Goal: Task Accomplishment & Management: Manage account settings

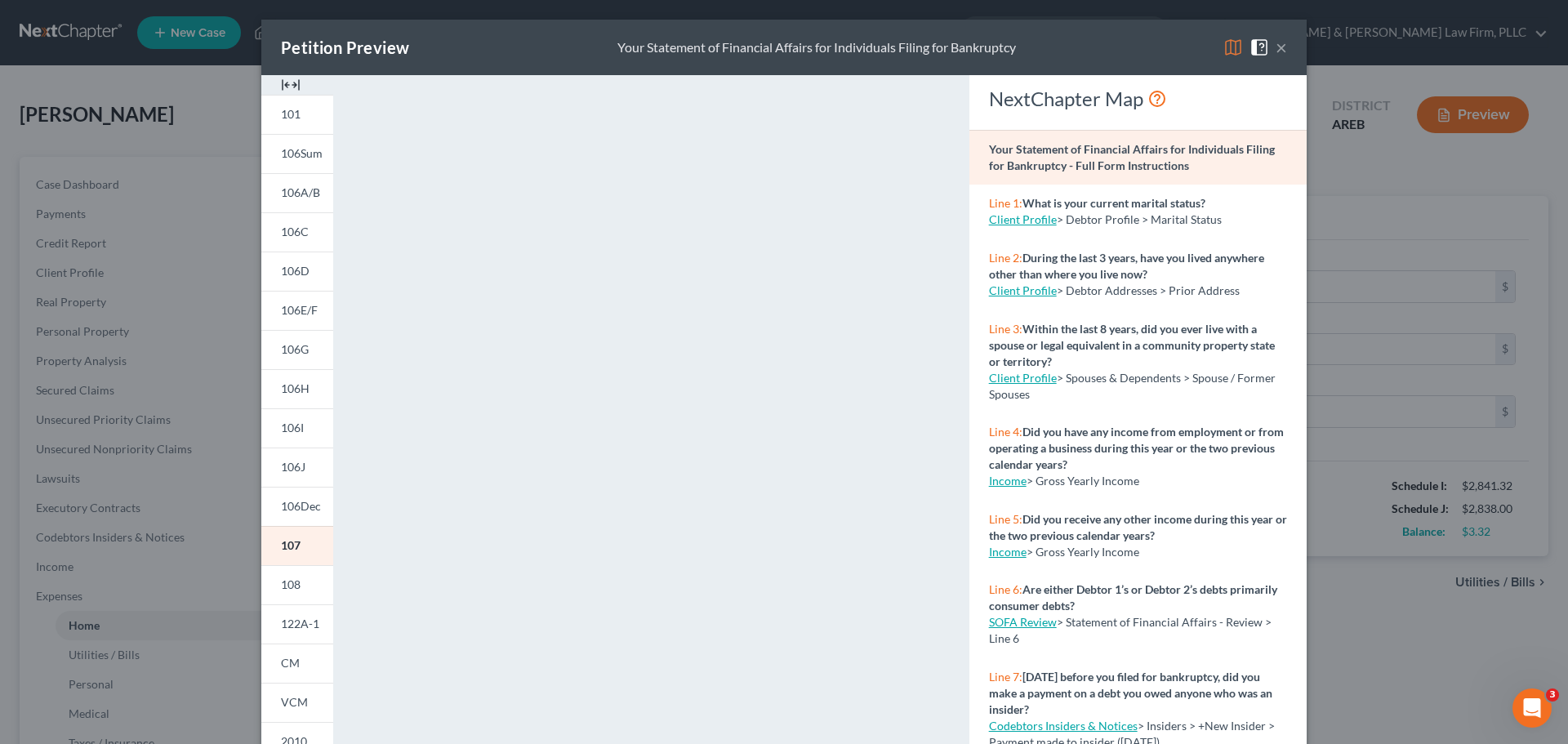
scroll to position [161, 0]
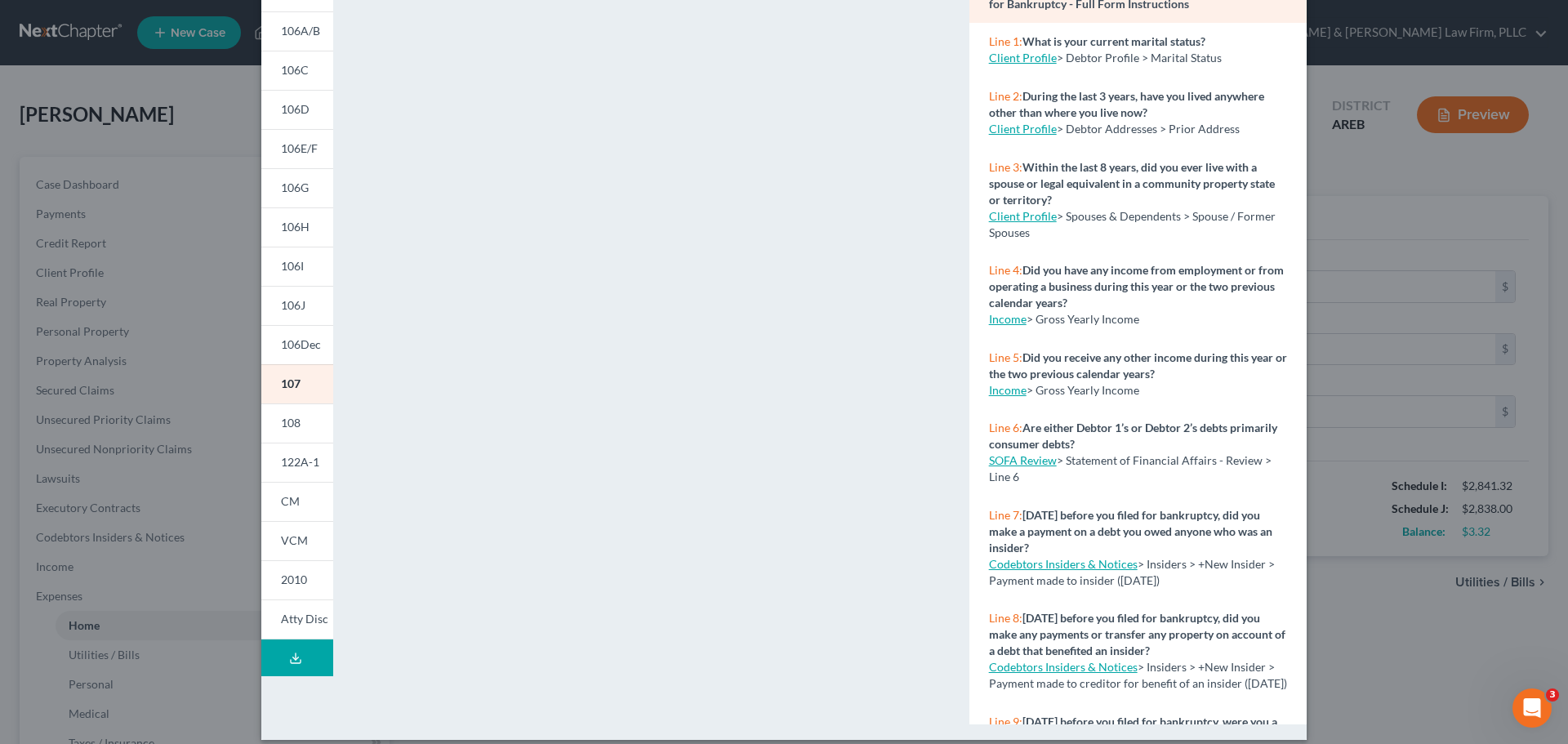
click at [1405, 180] on div "Petition Preview Your Statement of Financial Affairs for Individuals Filing for…" at bounding box center [784, 372] width 1568 height 744
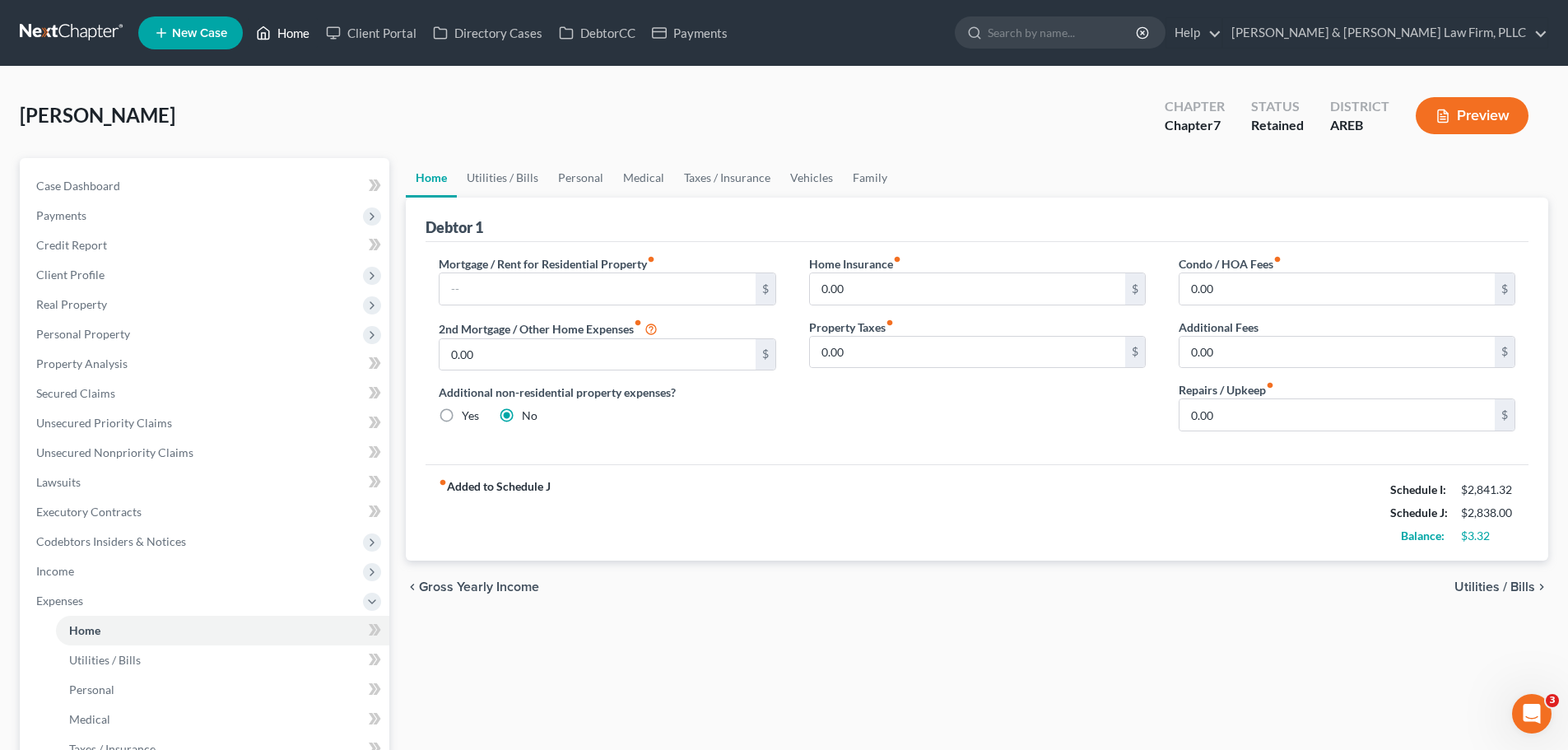
click at [268, 35] on icon at bounding box center [263, 33] width 15 height 20
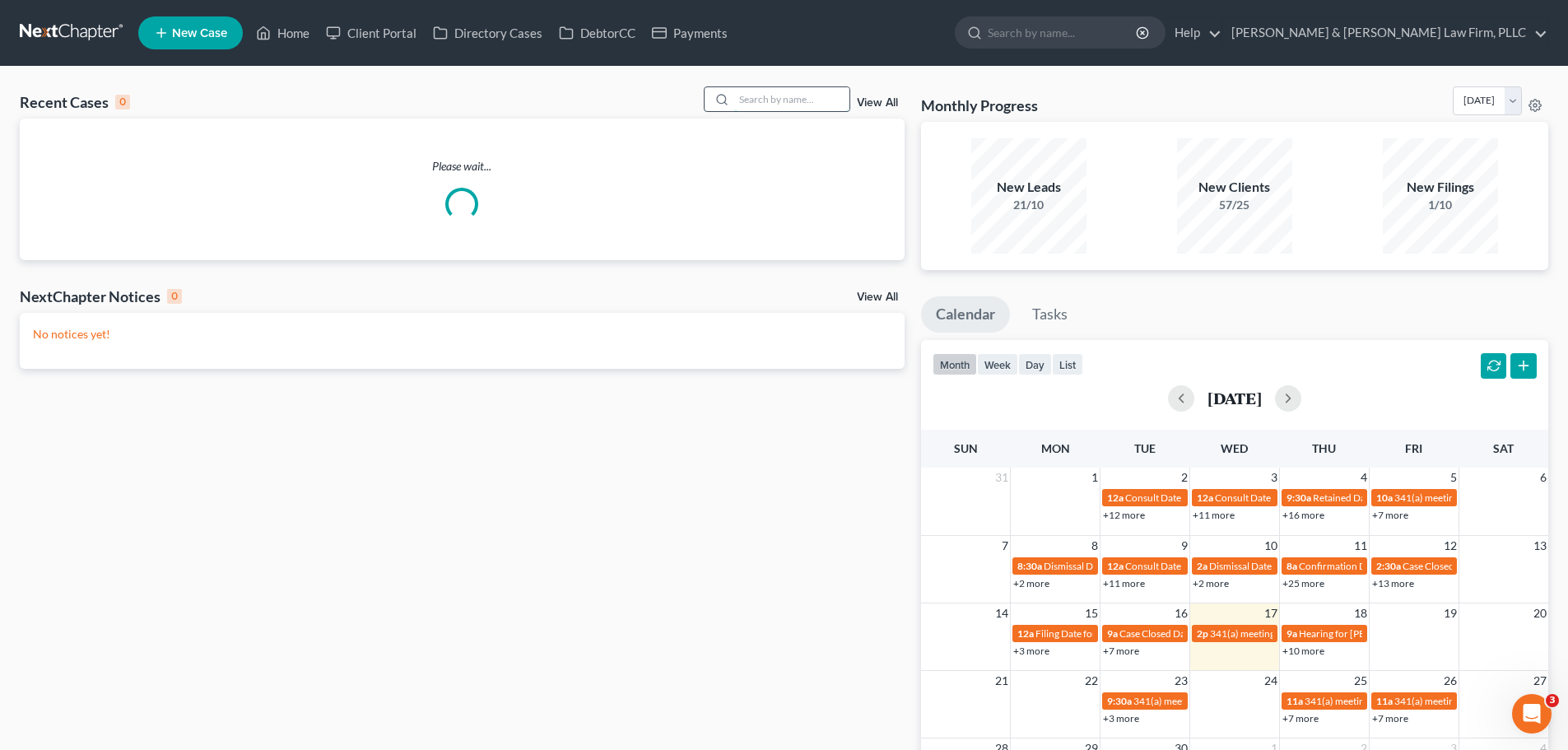
click at [768, 98] on input "search" at bounding box center [792, 99] width 115 height 24
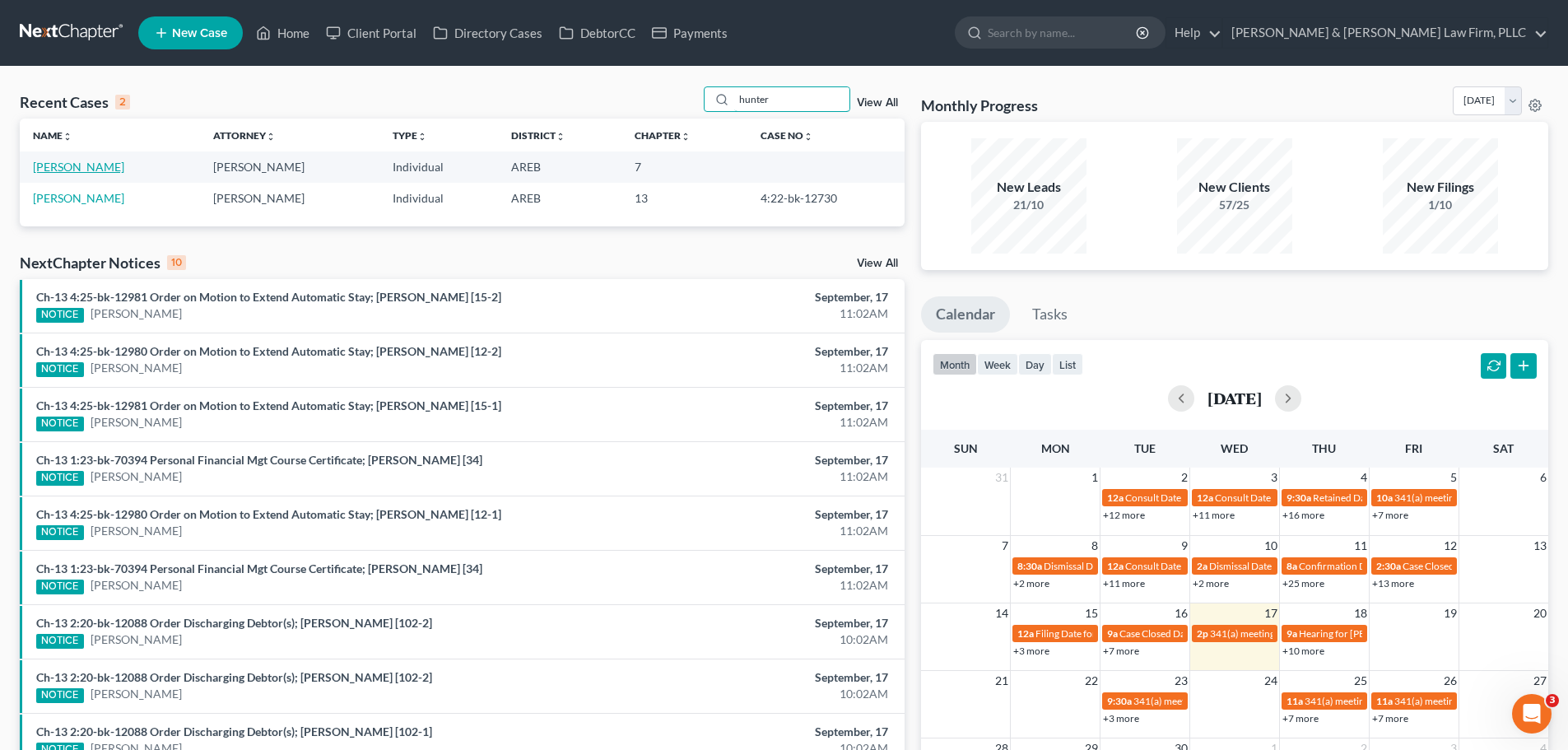
type input "hunter"
click at [83, 171] on link "[PERSON_NAME]" at bounding box center [78, 167] width 92 height 14
select select "1"
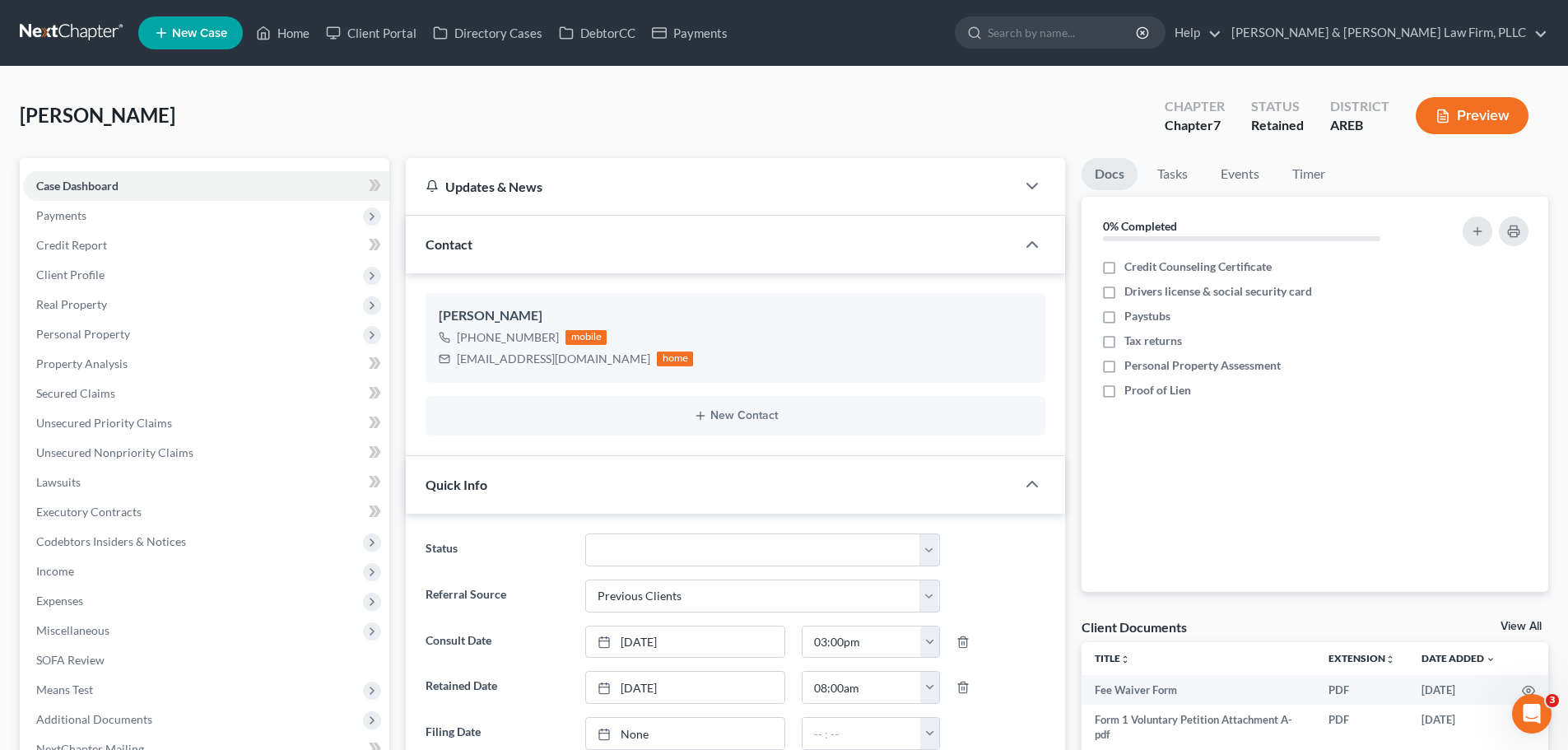
scroll to position [30, 0]
drag, startPoint x: 289, startPoint y: 34, endPoint x: 308, endPoint y: 52, distance: 26.2
click at [289, 34] on link "Home" at bounding box center [282, 33] width 70 height 30
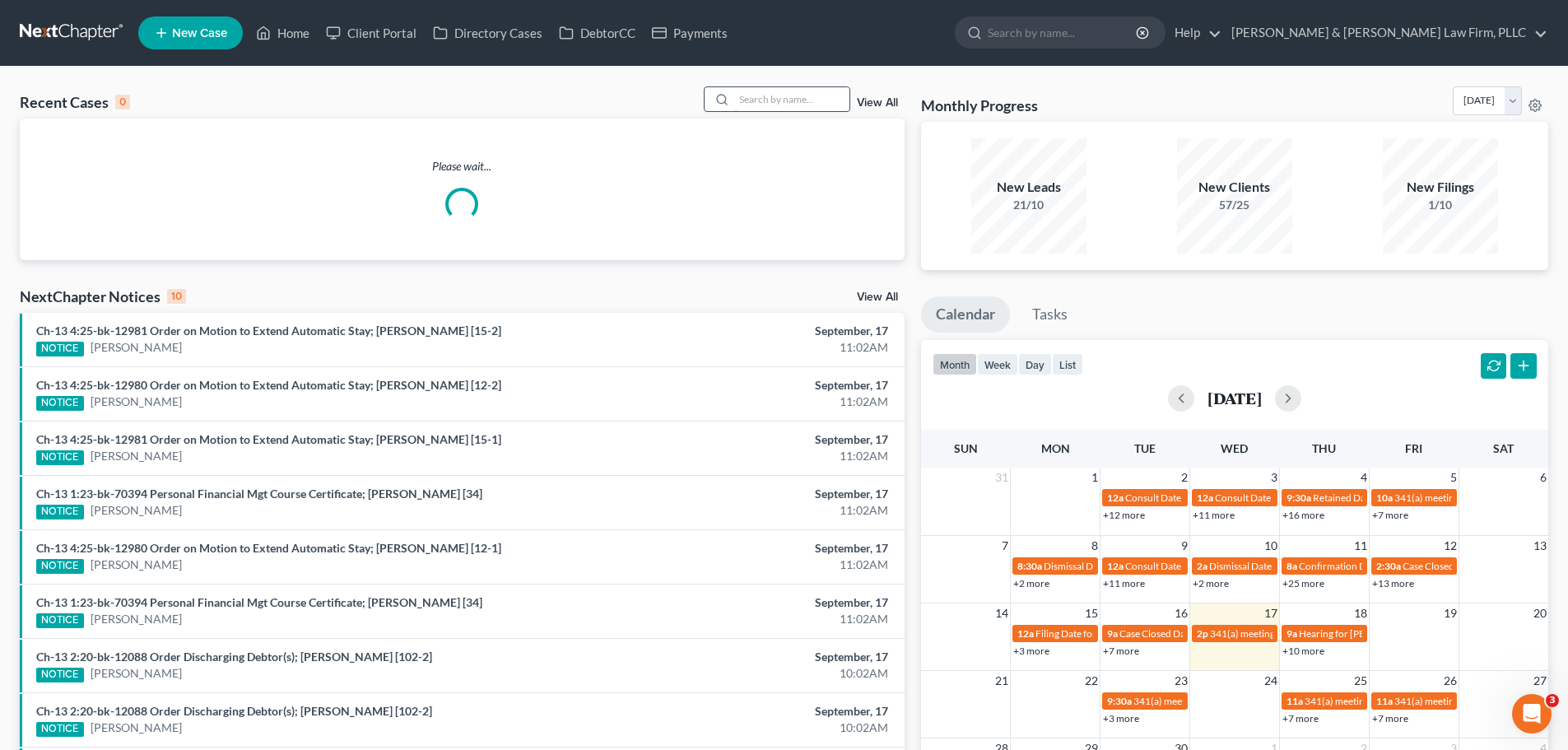
click at [830, 92] on input "search" at bounding box center [792, 99] width 115 height 24
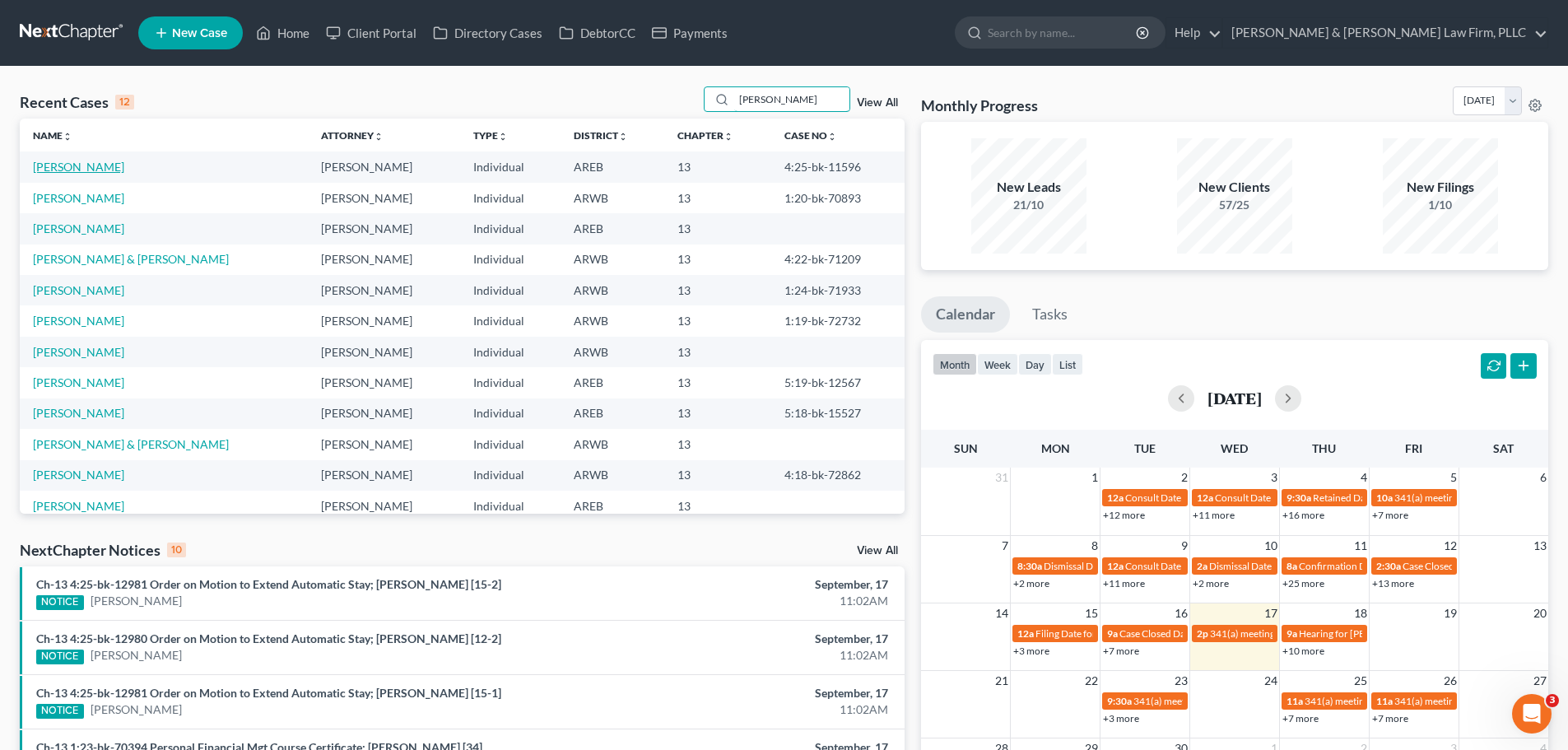
type input "[PERSON_NAME]"
click at [73, 161] on link "[PERSON_NAME]" at bounding box center [78, 167] width 92 height 14
select select "1"
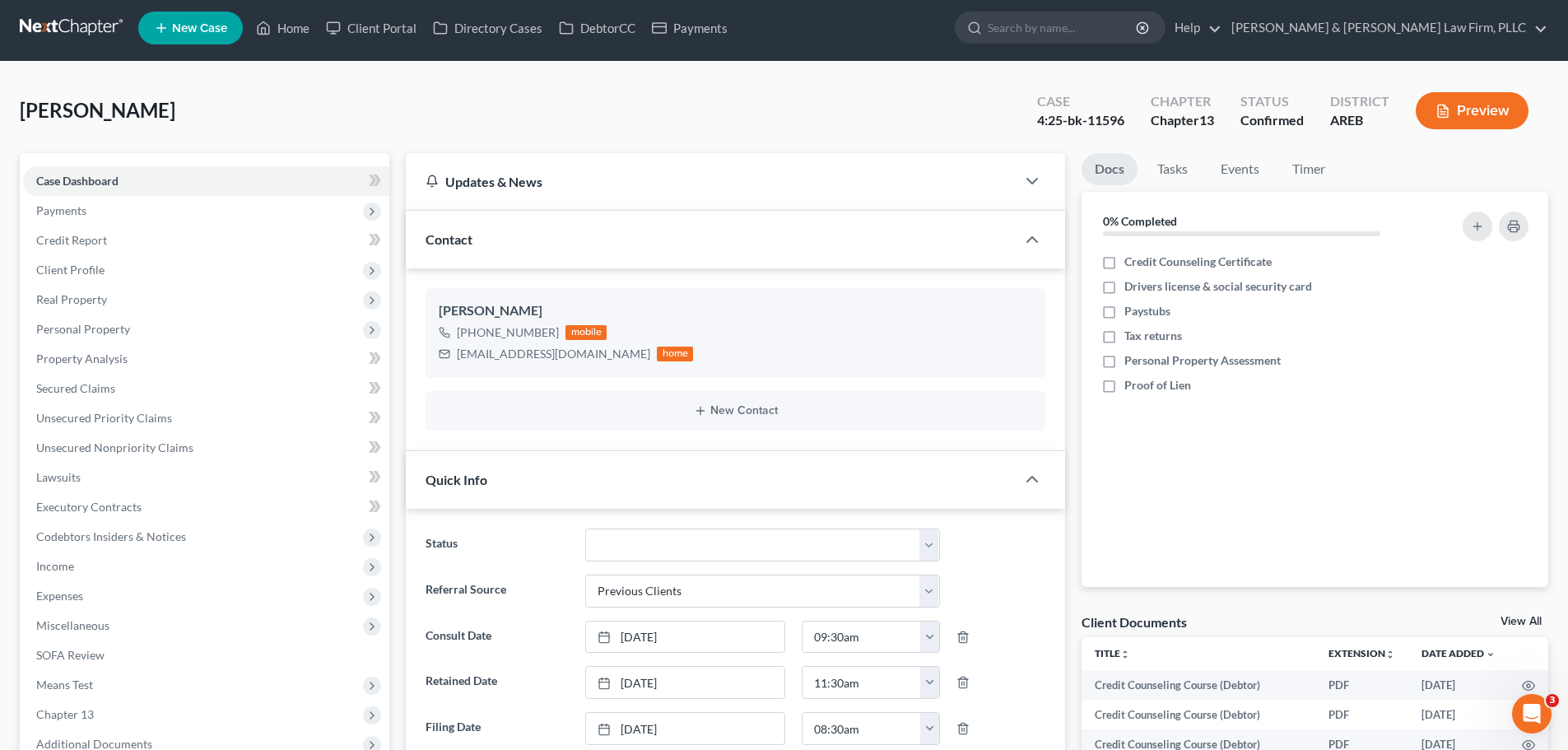
scroll to position [411, 0]
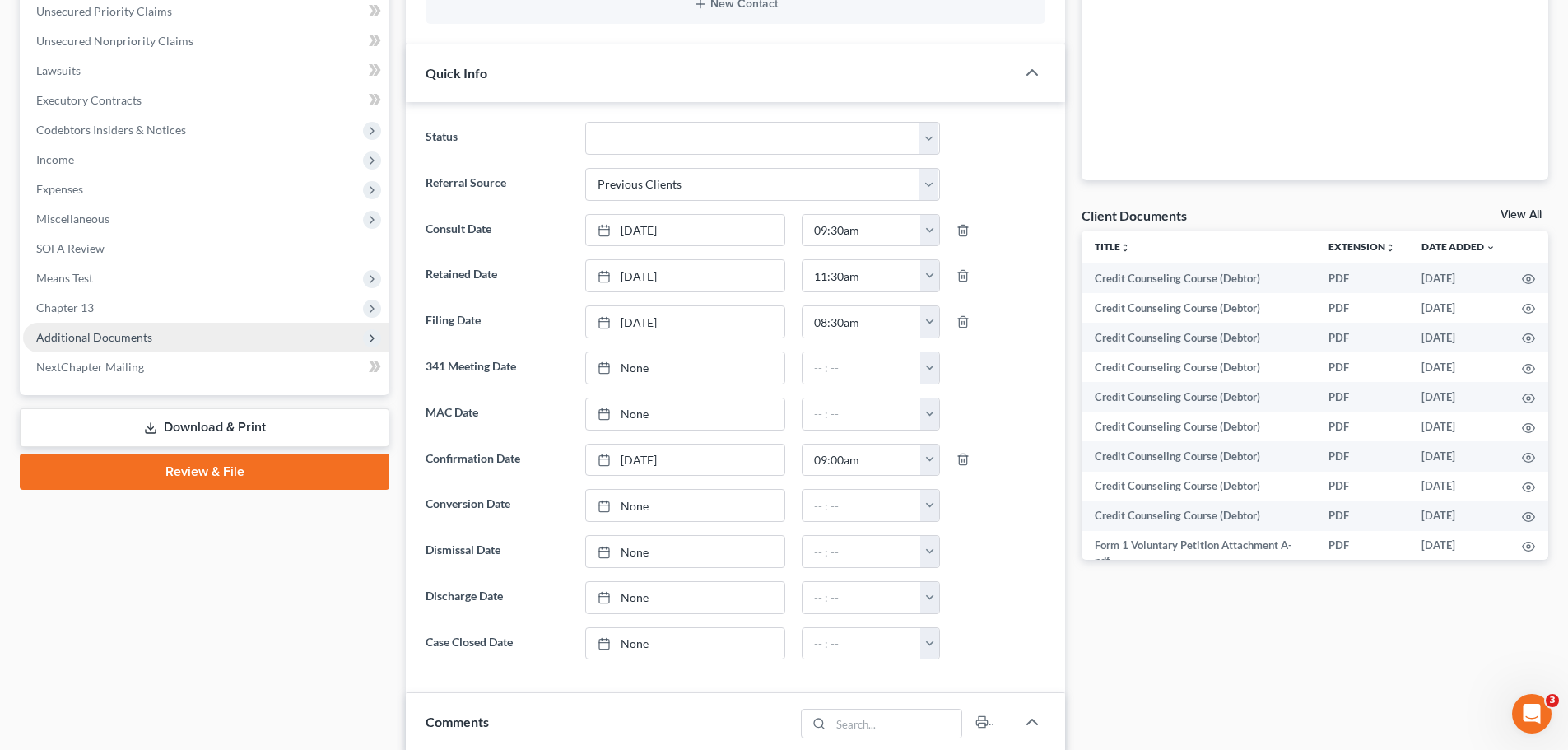
click at [106, 331] on span "Additional Documents" at bounding box center [95, 337] width 116 height 14
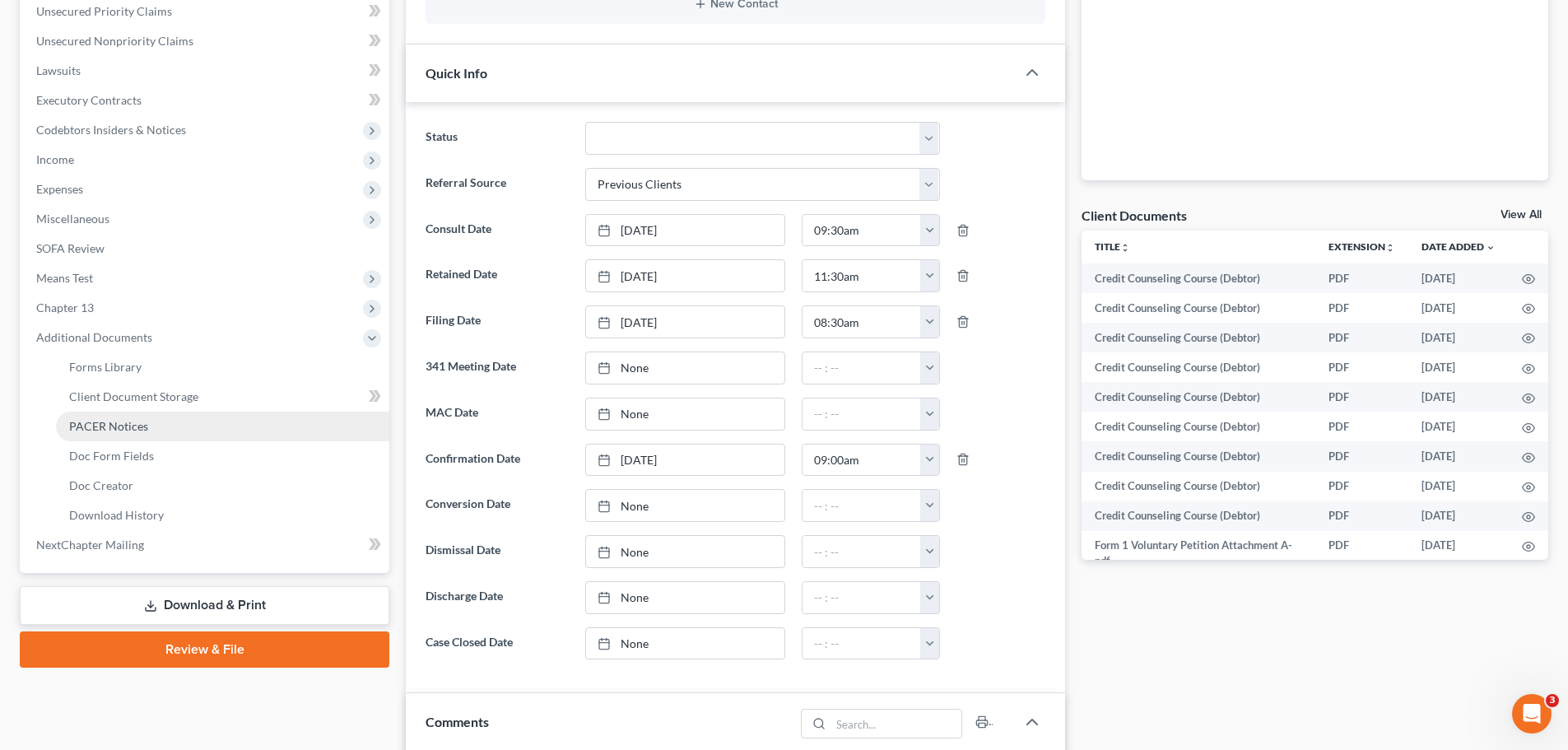
click at [133, 420] on span "PACER Notices" at bounding box center [108, 426] width 79 height 14
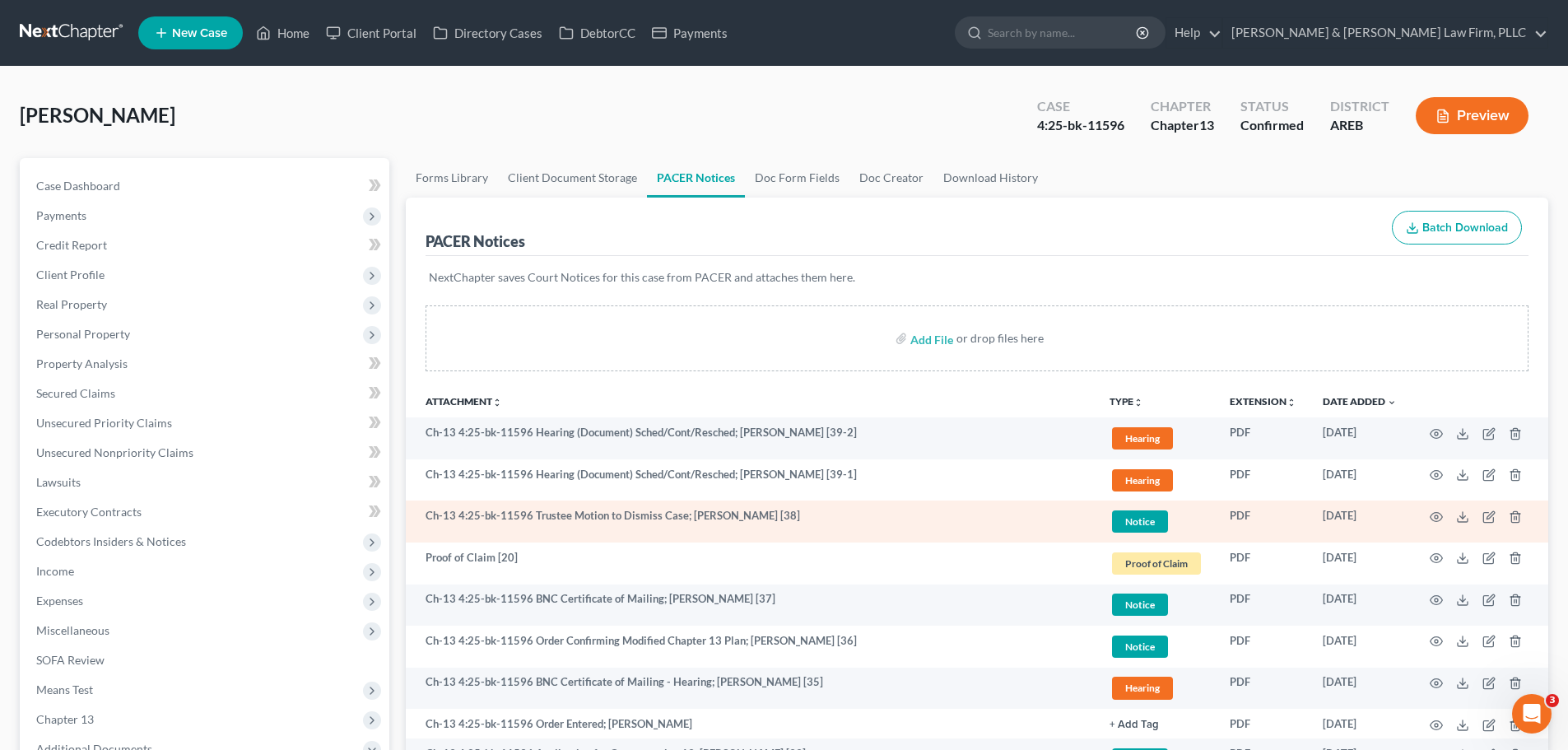
click at [1443, 515] on td at bounding box center [1479, 521] width 138 height 42
click at [1429, 515] on td at bounding box center [1479, 521] width 138 height 42
click at [1433, 516] on icon "button" at bounding box center [1436, 516] width 13 height 13
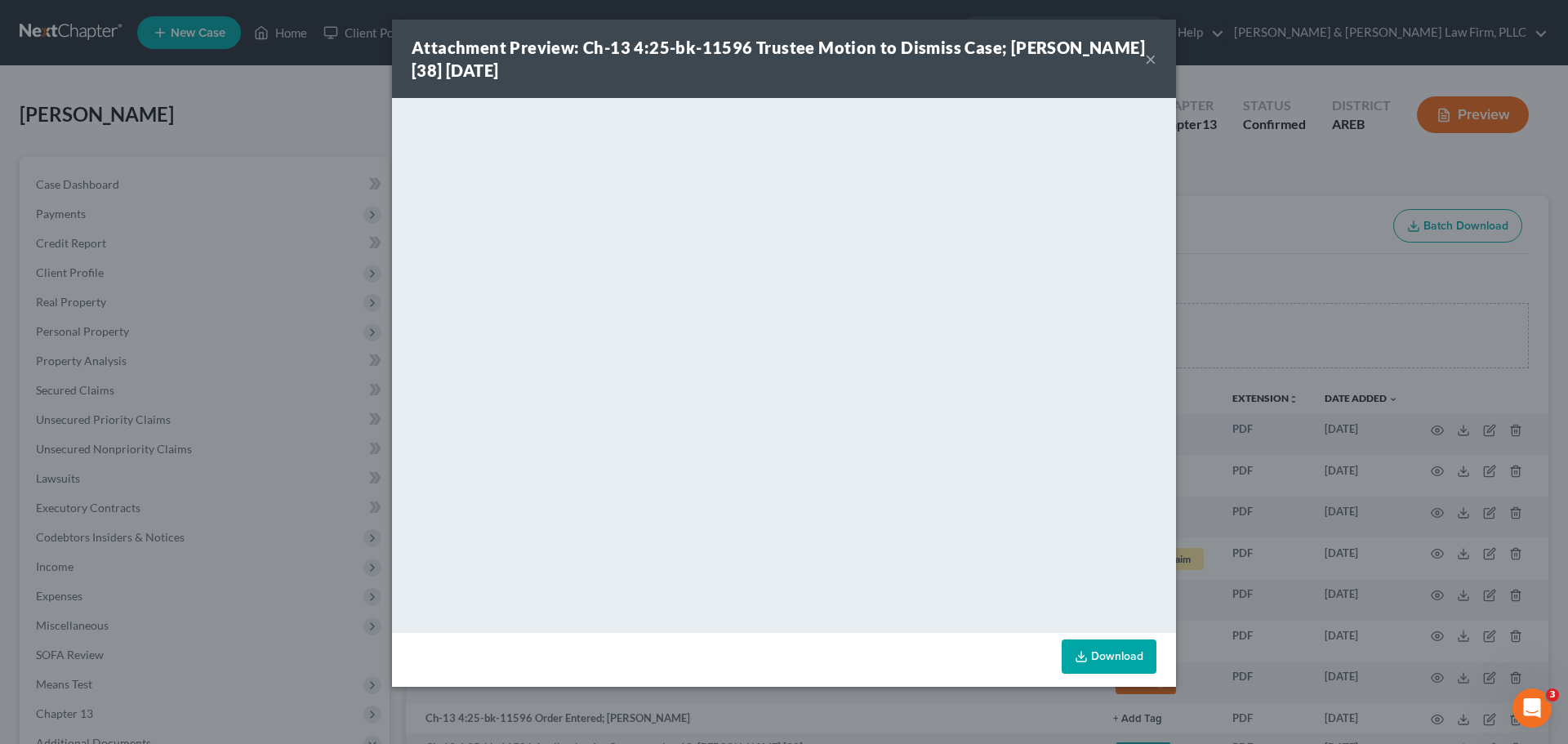
click at [1144, 64] on div "Attachment Preview: Ch-13 4:25-bk-11596 Trustee Motion to Dismiss Case; [PERSON…" at bounding box center [779, 59] width 734 height 46
click at [1144, 60] on div "Attachment Preview: Ch-13 4:25-bk-11596 Trustee Motion to Dismiss Case; [PERSON…" at bounding box center [779, 59] width 734 height 46
click at [1146, 55] on button "×" at bounding box center [1150, 59] width 12 height 20
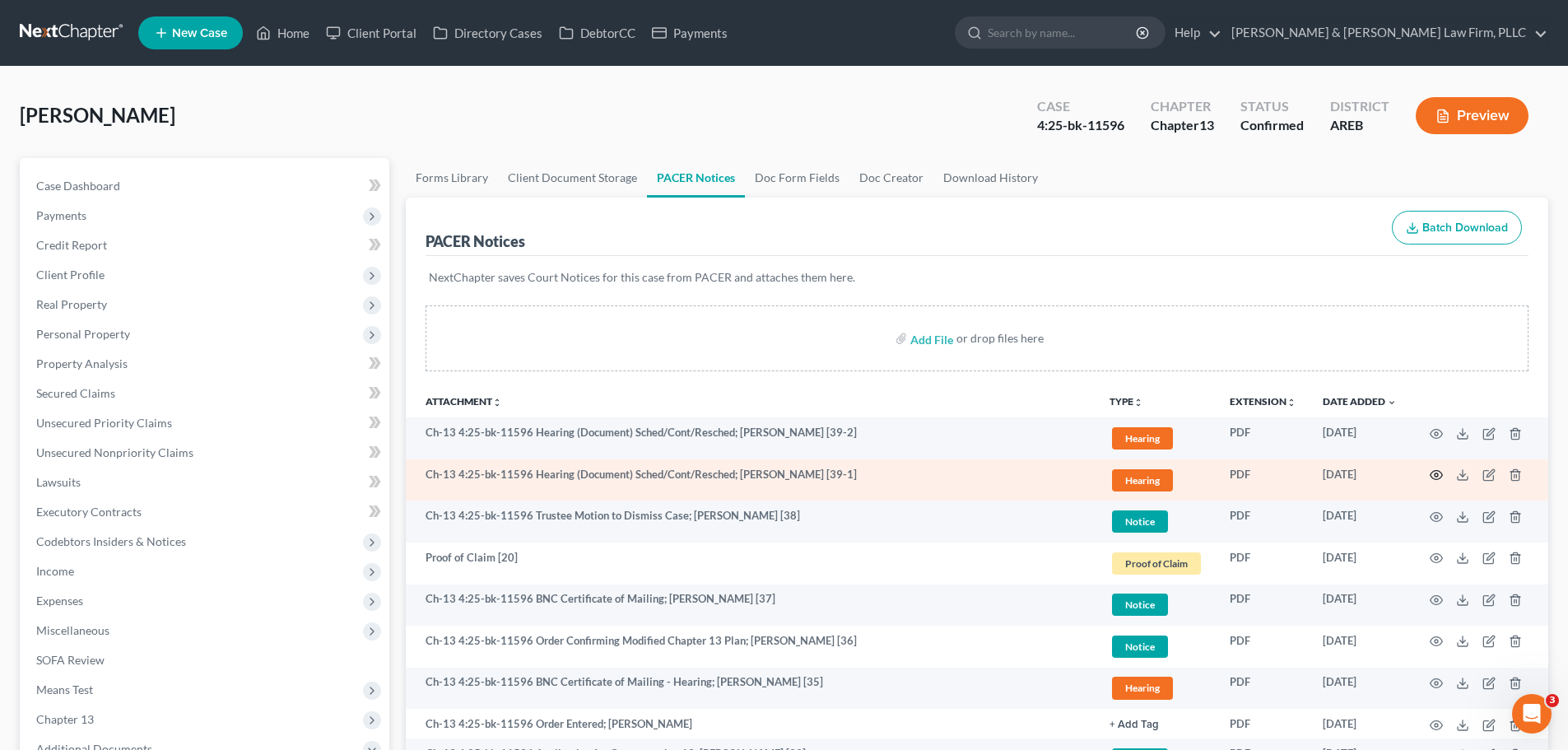
click at [1435, 475] on circle "button" at bounding box center [1436, 474] width 3 height 3
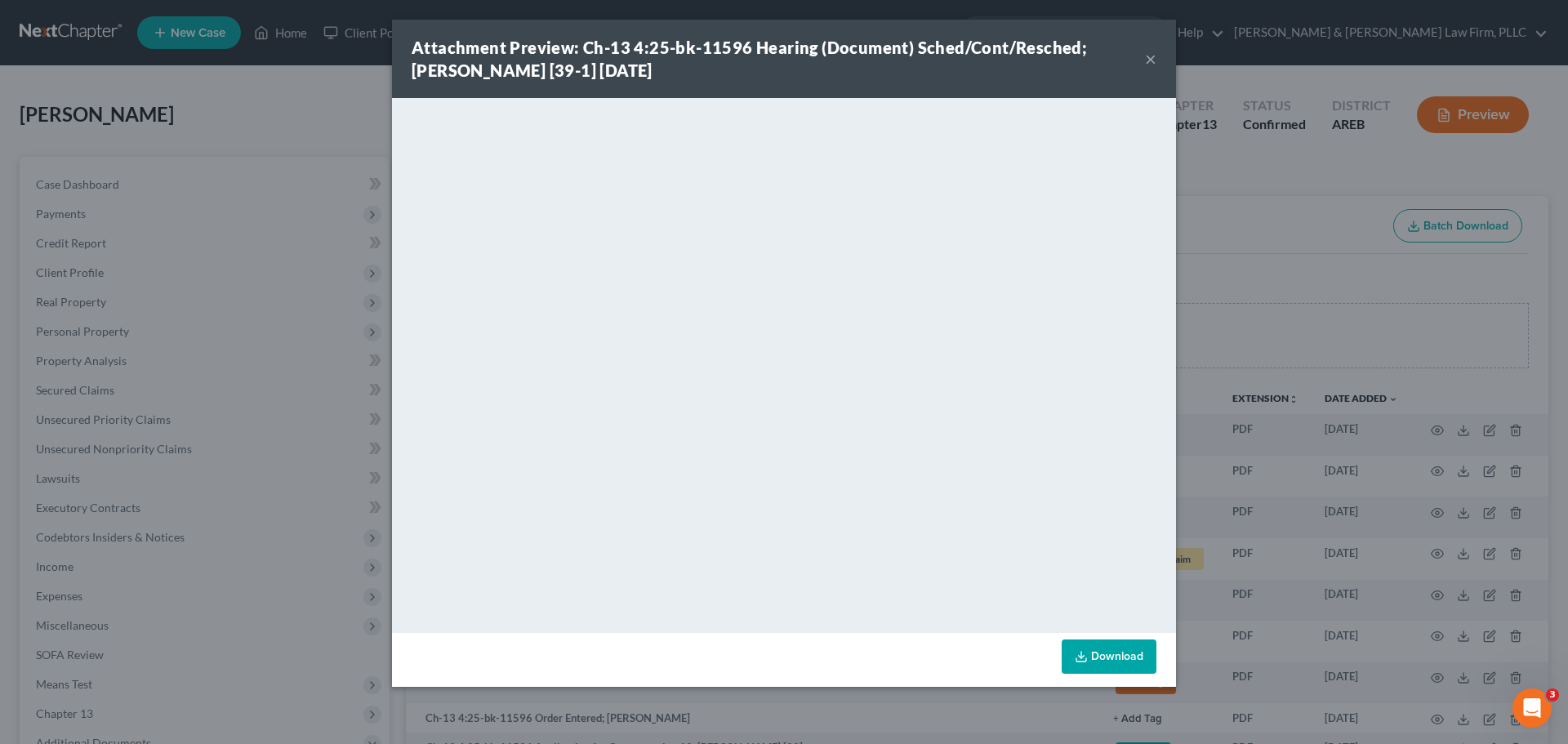
click at [1151, 58] on button "×" at bounding box center [1150, 59] width 12 height 20
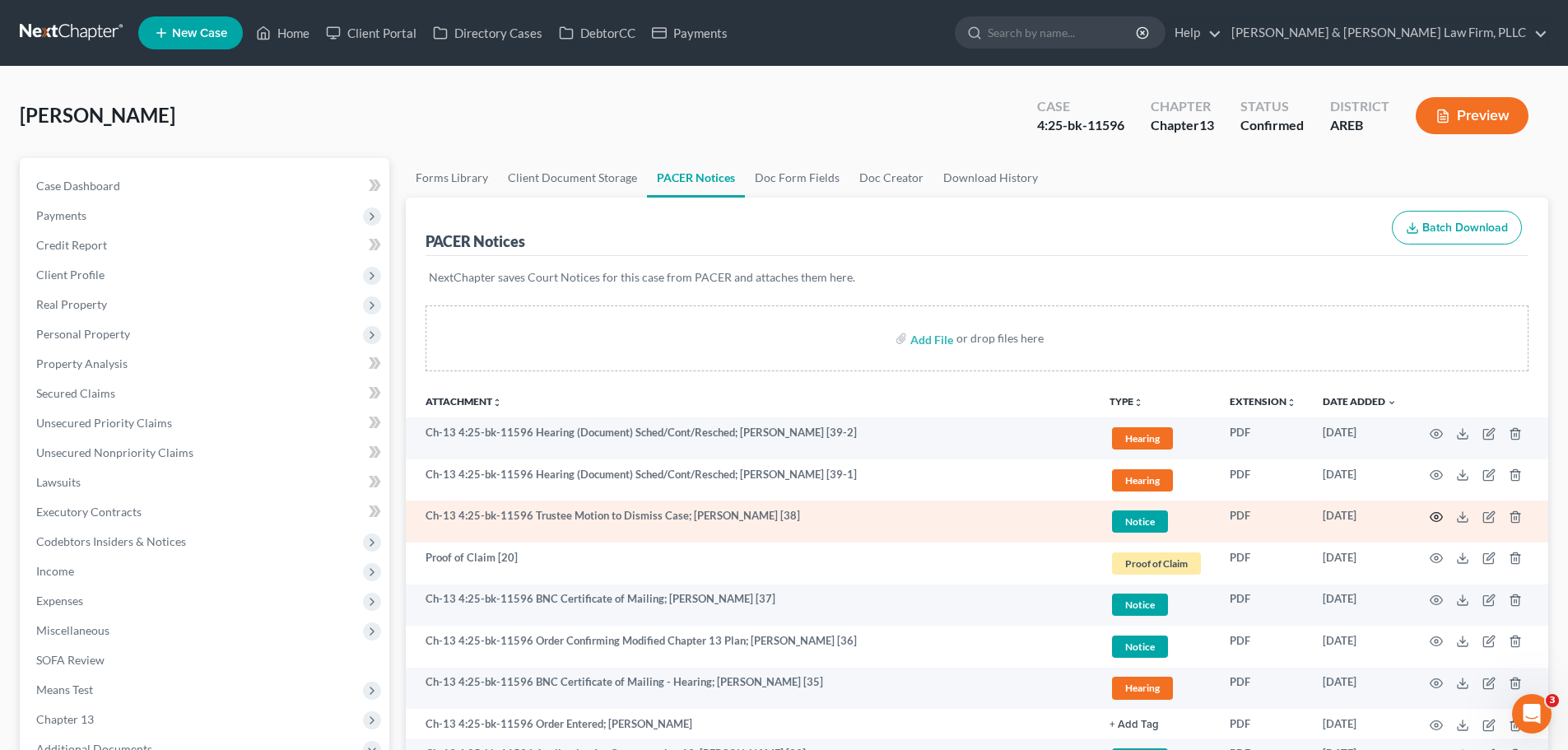
click at [1433, 519] on icon "button" at bounding box center [1437, 516] width 13 height 9
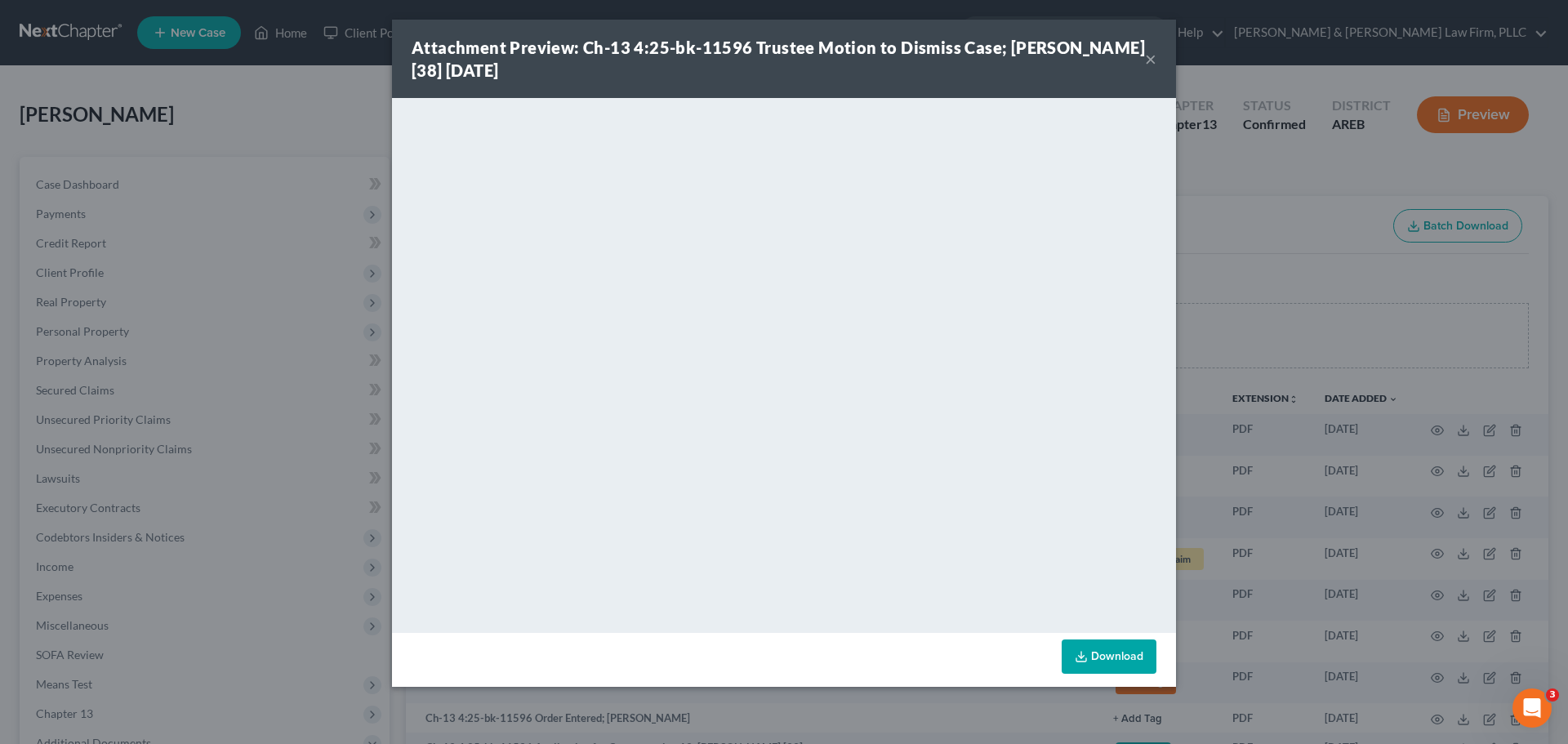
click at [1146, 62] on button "×" at bounding box center [1150, 59] width 12 height 20
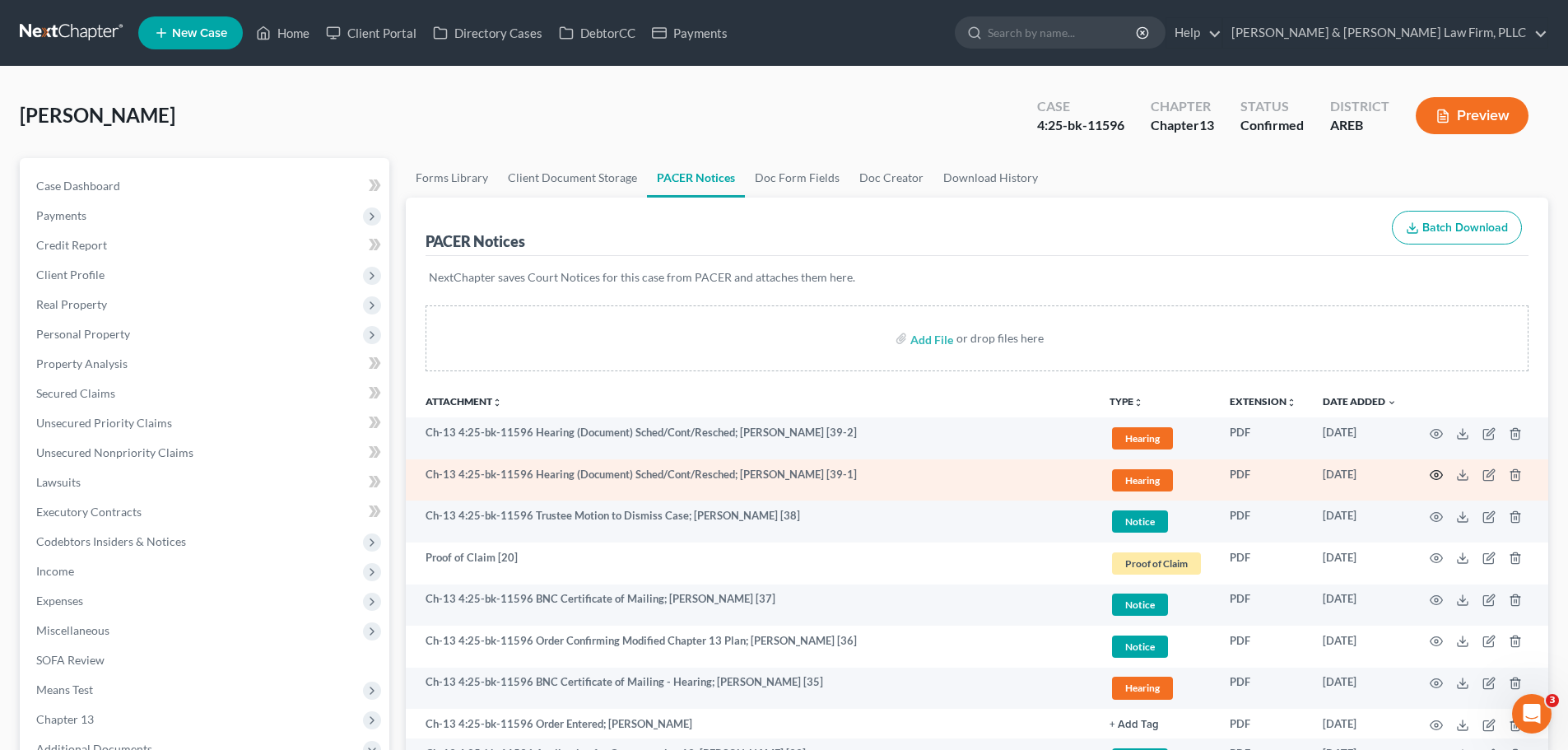
click at [1435, 475] on circle "button" at bounding box center [1436, 474] width 3 height 3
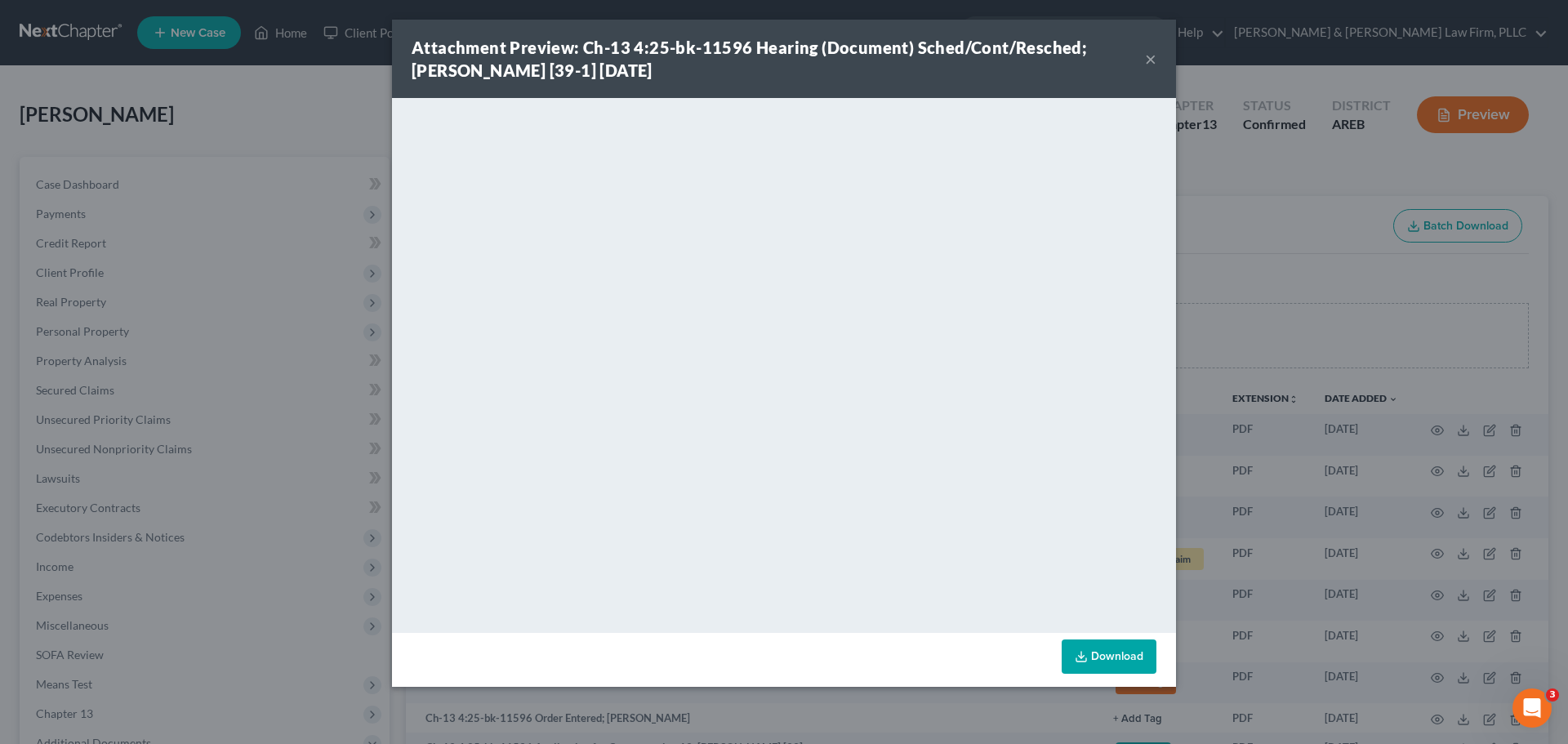
click at [1149, 57] on button "×" at bounding box center [1150, 59] width 12 height 20
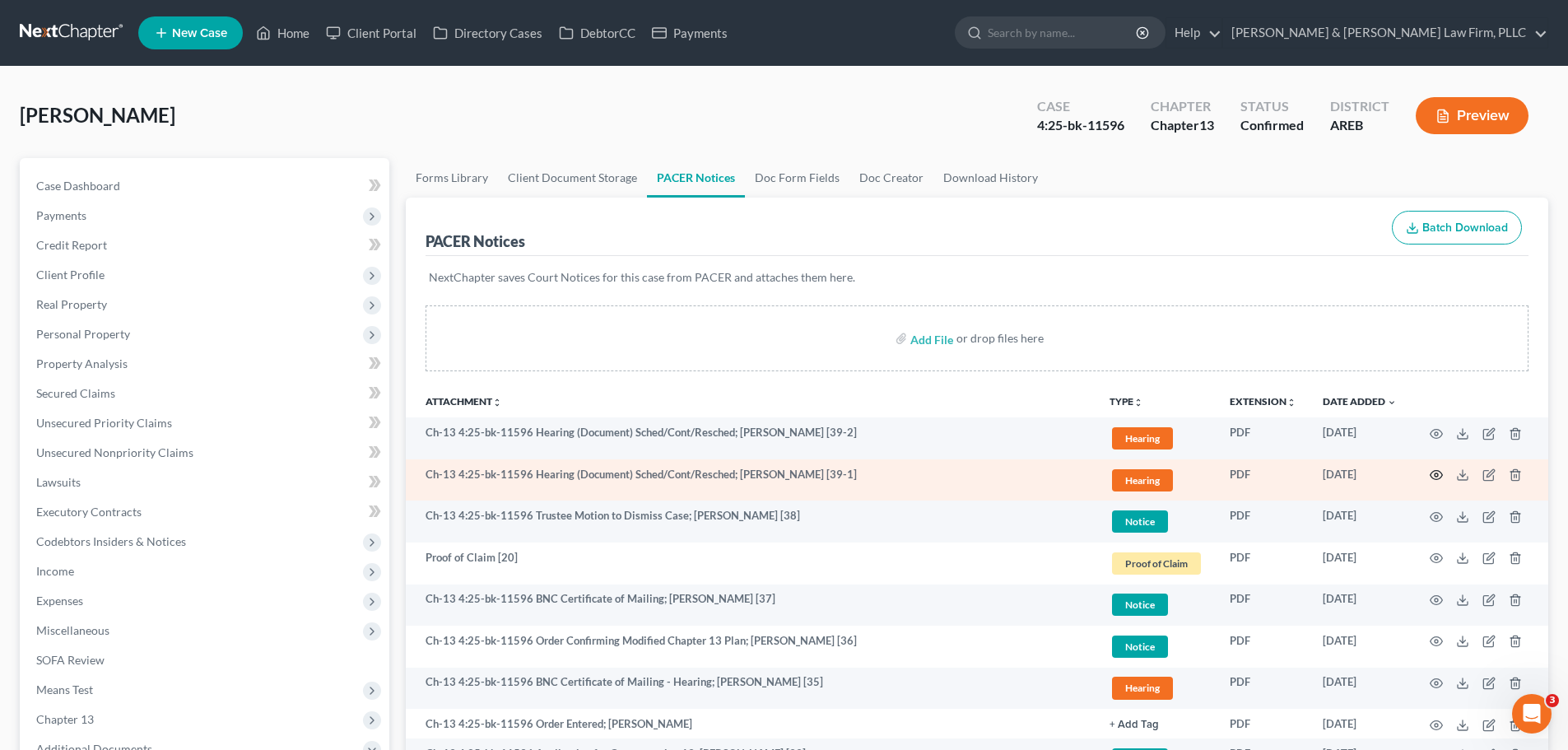
click at [1431, 477] on icon "button" at bounding box center [1436, 474] width 13 height 13
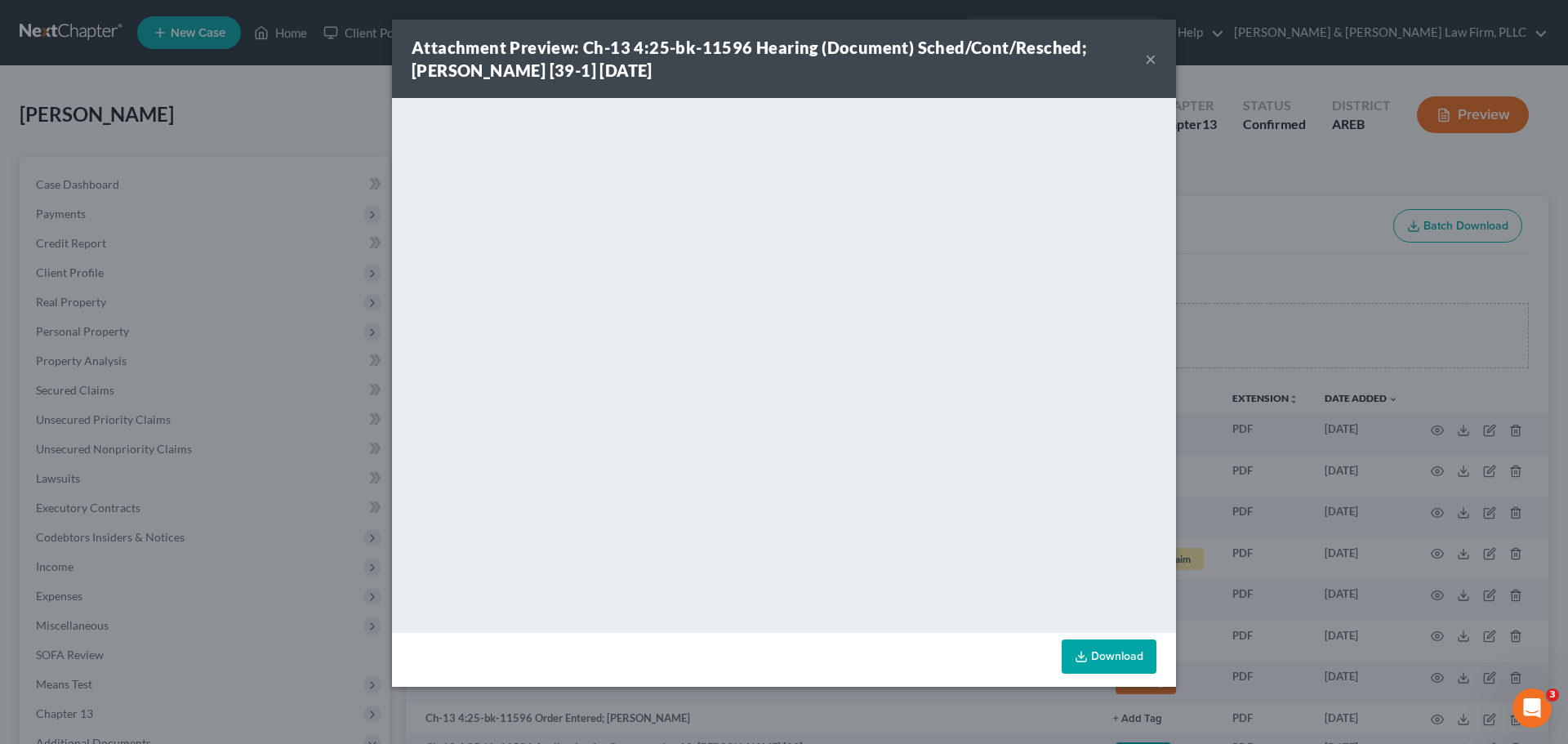
click at [1154, 62] on button "×" at bounding box center [1150, 59] width 12 height 20
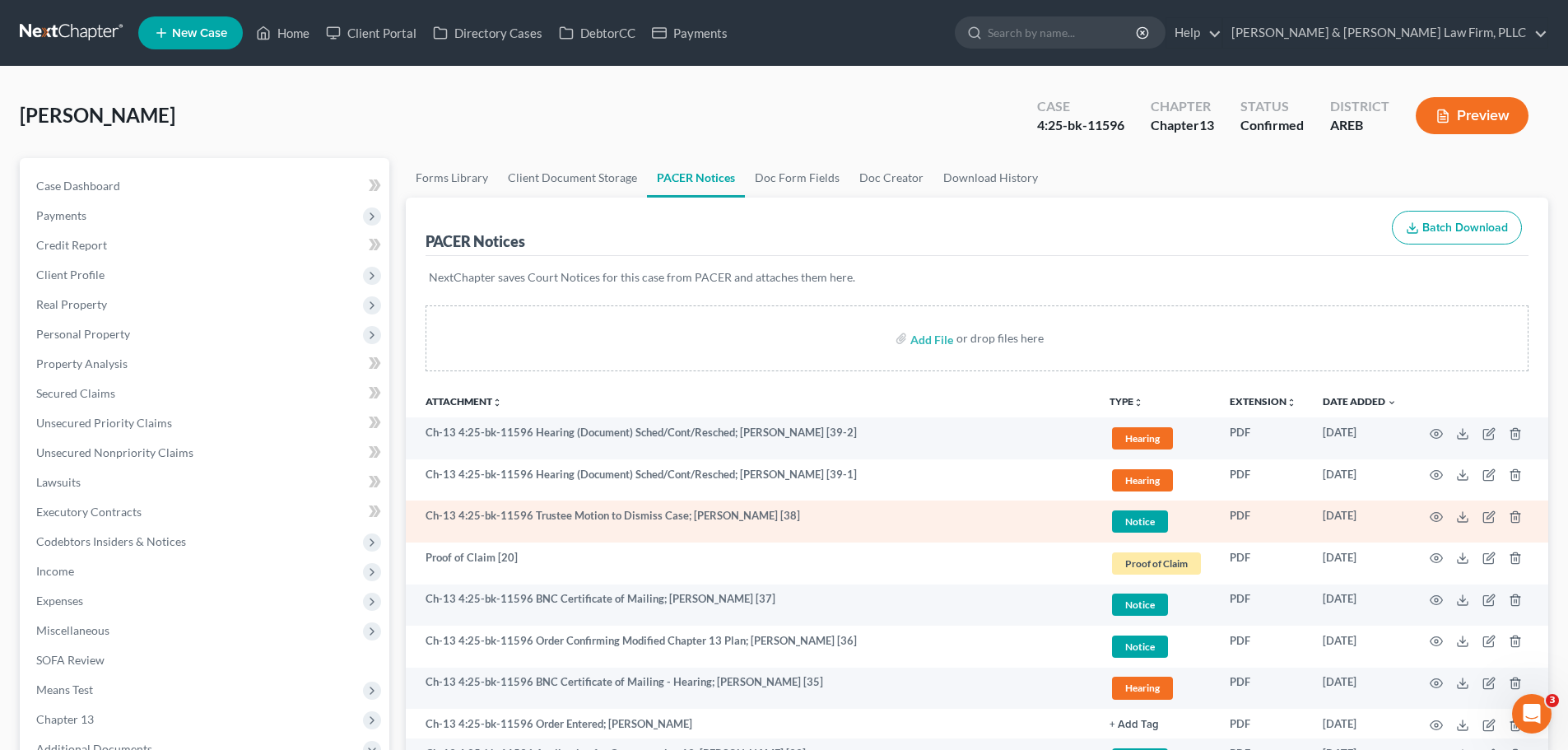
drag, startPoint x: 893, startPoint y: 548, endPoint x: 1347, endPoint y: 520, distance: 454.9
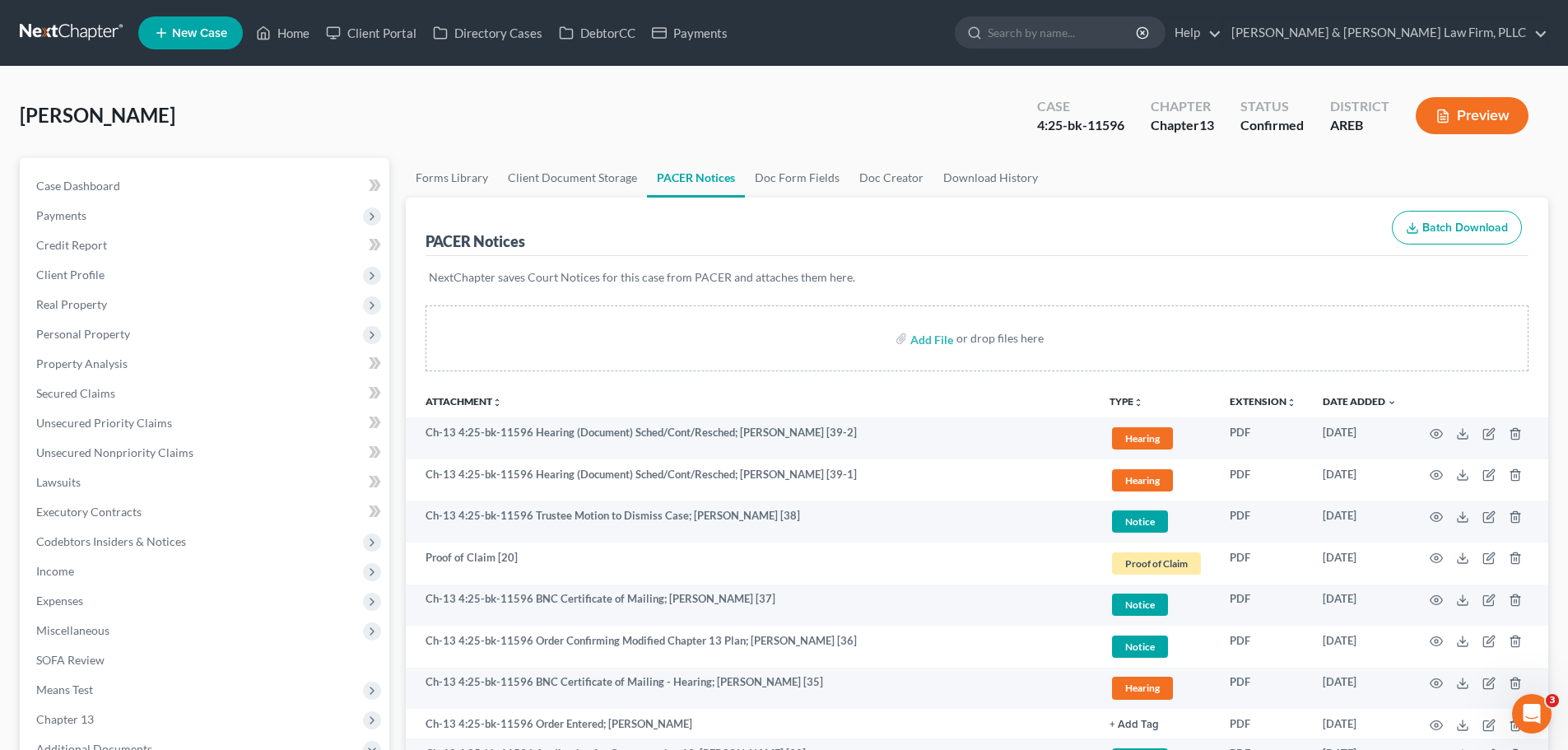
click at [1025, 381] on div "Add File or drop files here" at bounding box center [977, 345] width 1143 height 79
click at [265, 48] on ul "New Case Home Client Portal Directory Cases DebtorCC Payments - No Result - See…" at bounding box center [843, 33] width 1410 height 42
click at [267, 34] on icon at bounding box center [263, 33] width 15 height 20
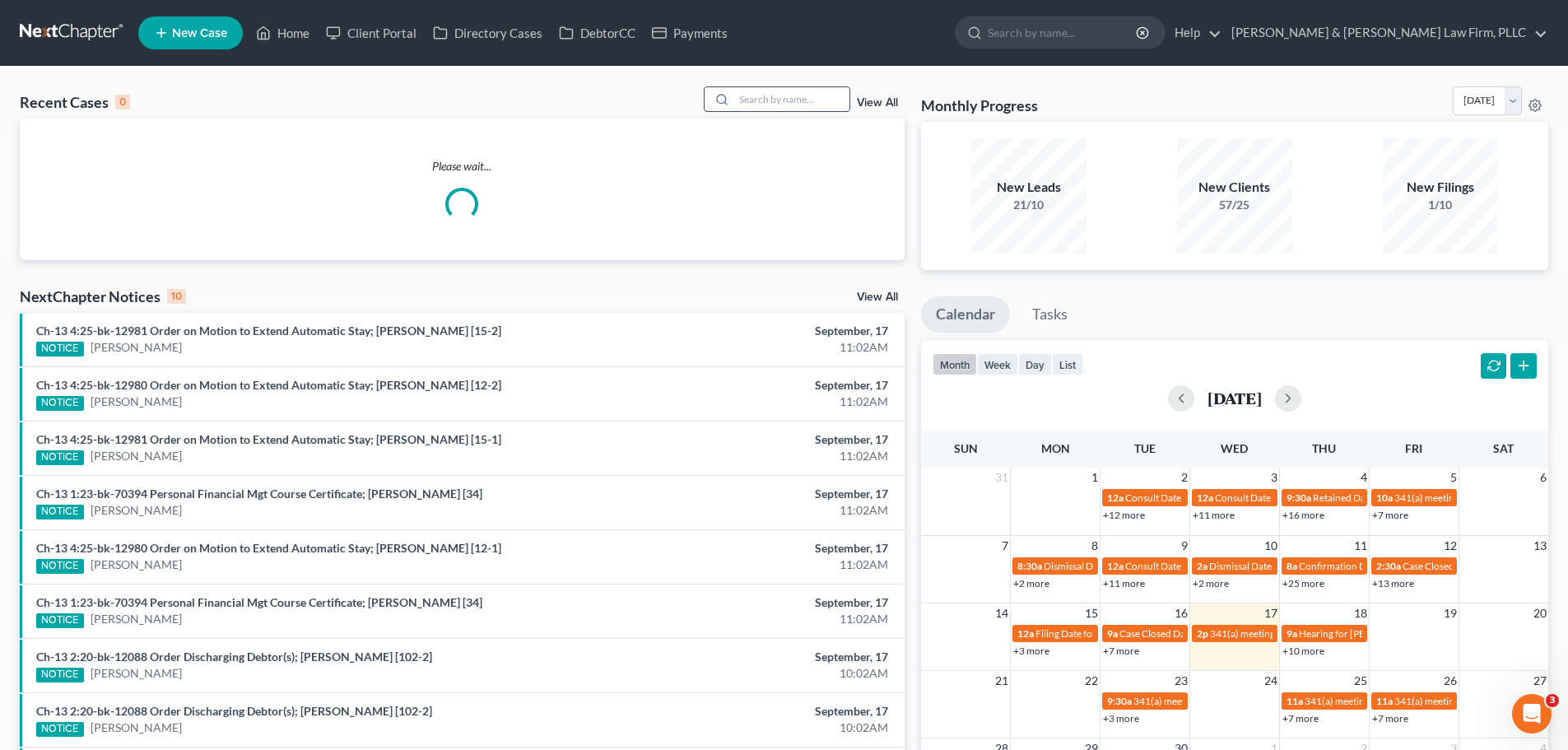
click at [794, 94] on input "search" at bounding box center [792, 99] width 115 height 24
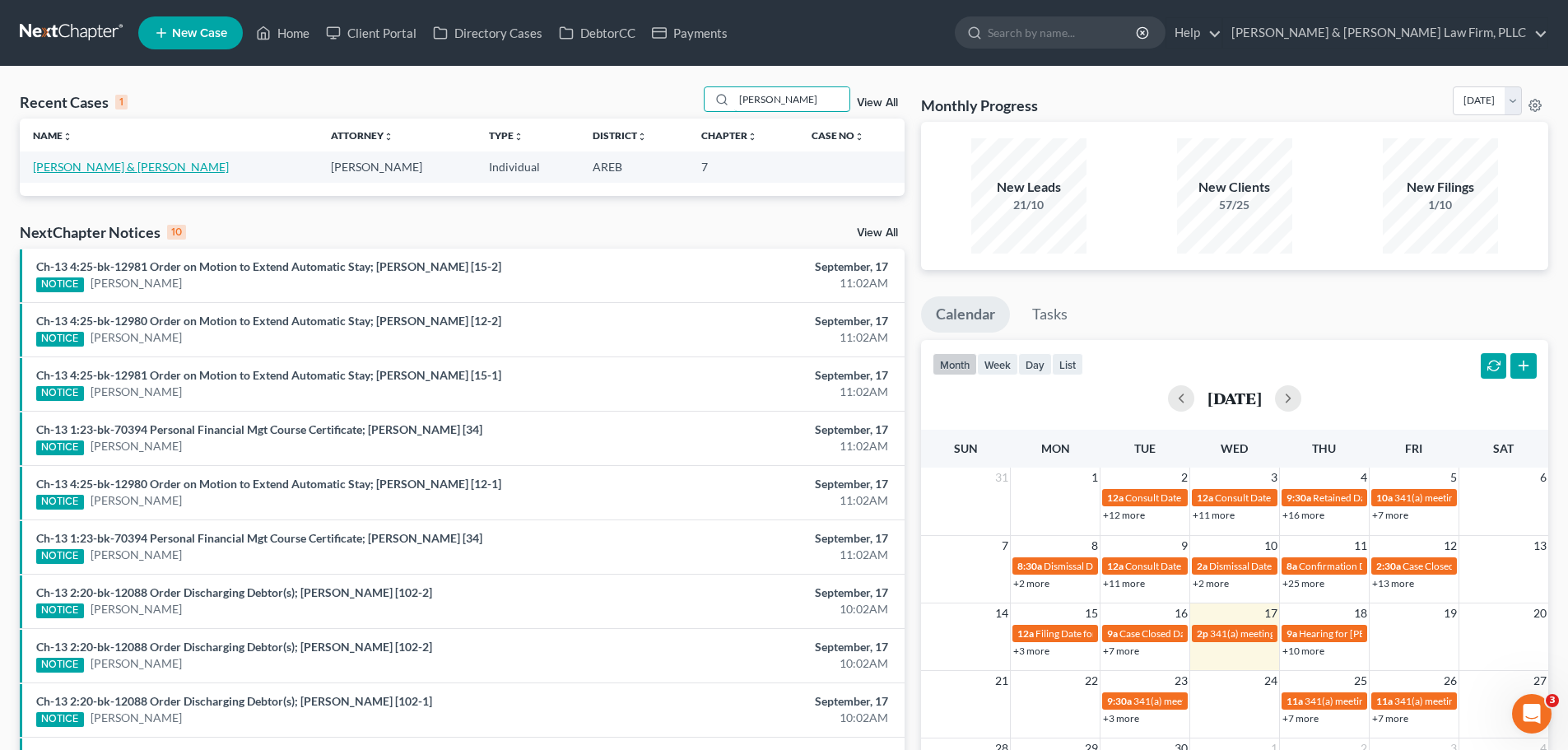
type input "[PERSON_NAME]"
click at [58, 164] on link "[PERSON_NAME] & [PERSON_NAME]" at bounding box center [130, 167] width 196 height 14
select select "4"
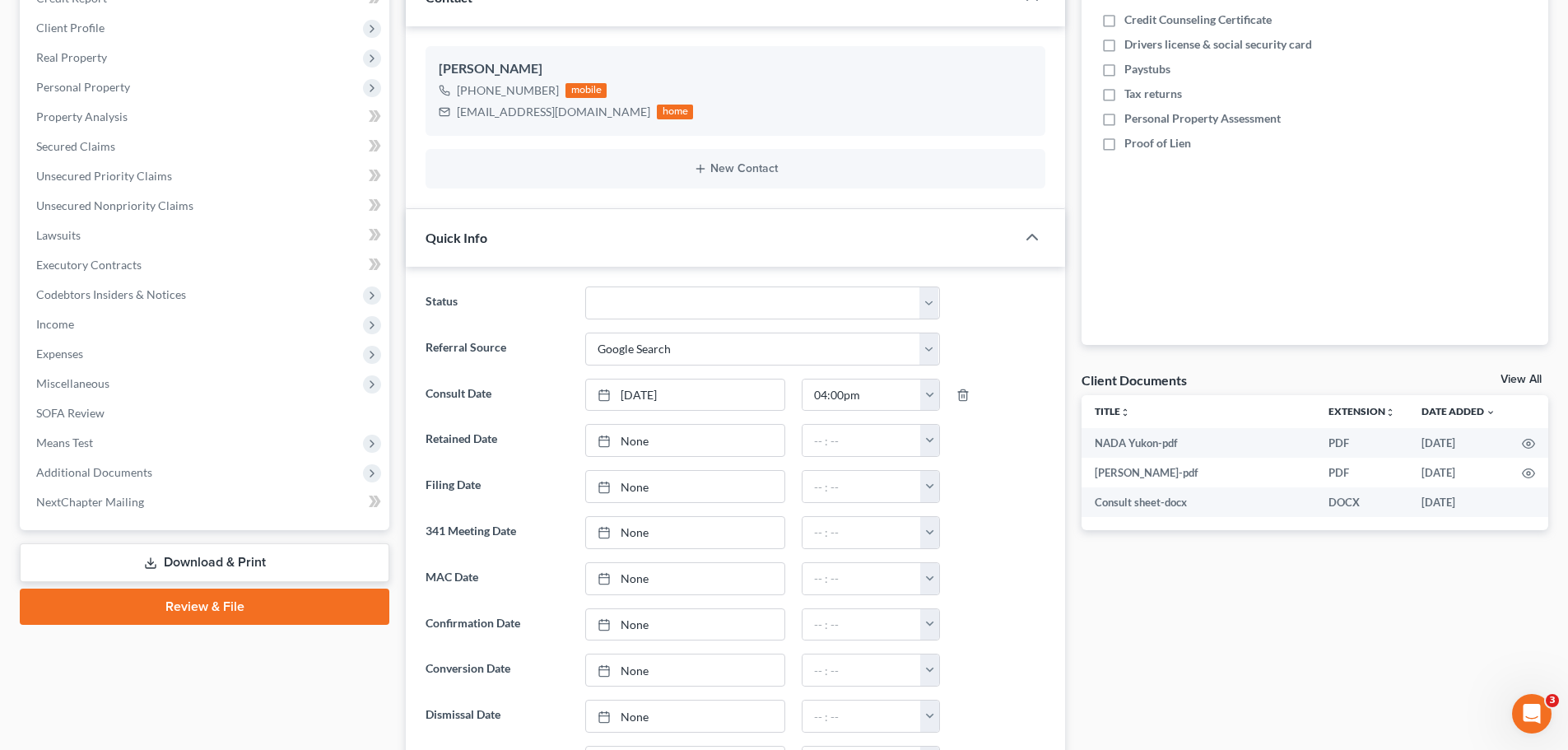
click at [1517, 378] on link "View All" at bounding box center [1522, 379] width 41 height 12
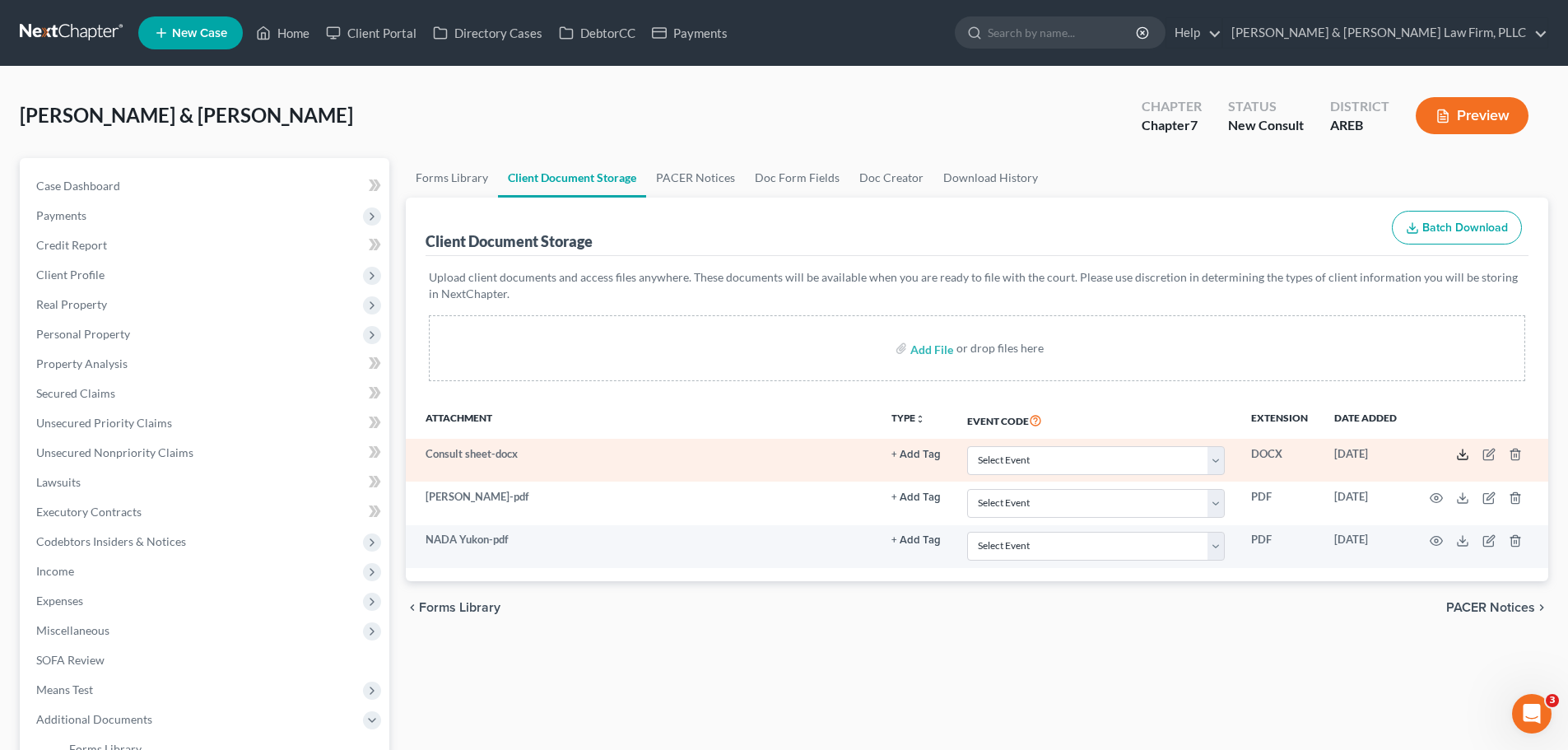
click at [1462, 450] on icon at bounding box center [1462, 453] width 13 height 13
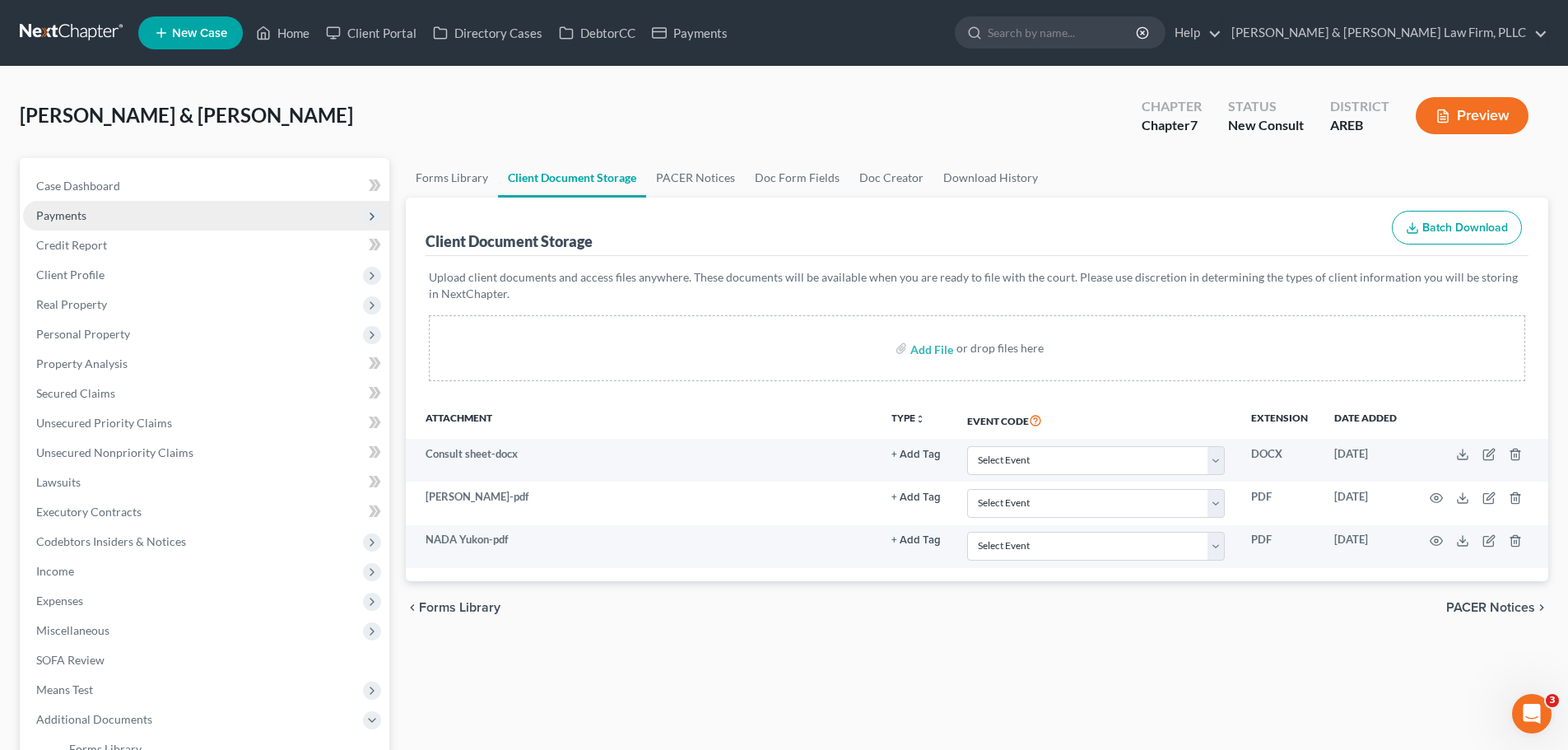
click at [102, 217] on span "Payments" at bounding box center [206, 216] width 367 height 30
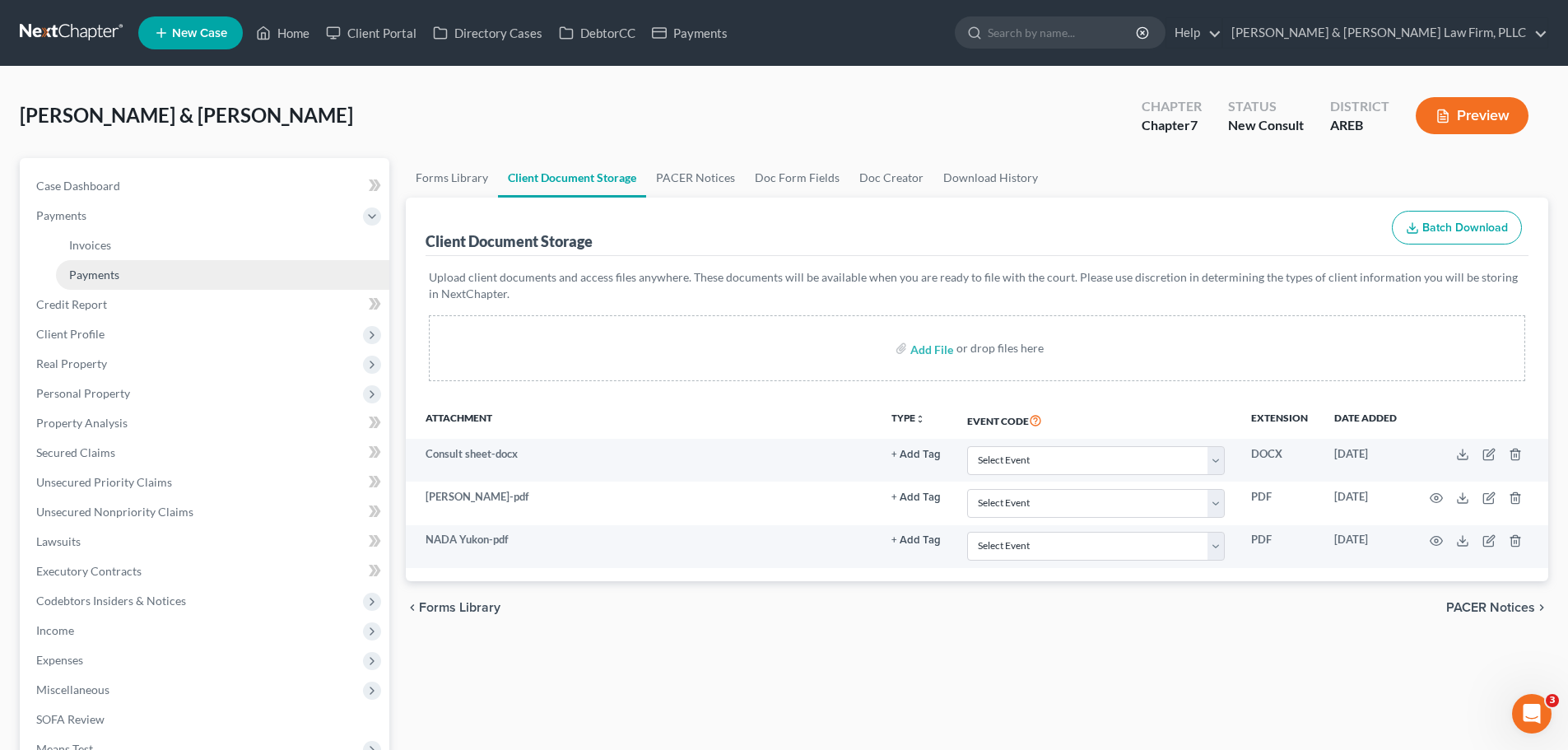
click at [135, 269] on link "Payments" at bounding box center [223, 275] width 333 height 30
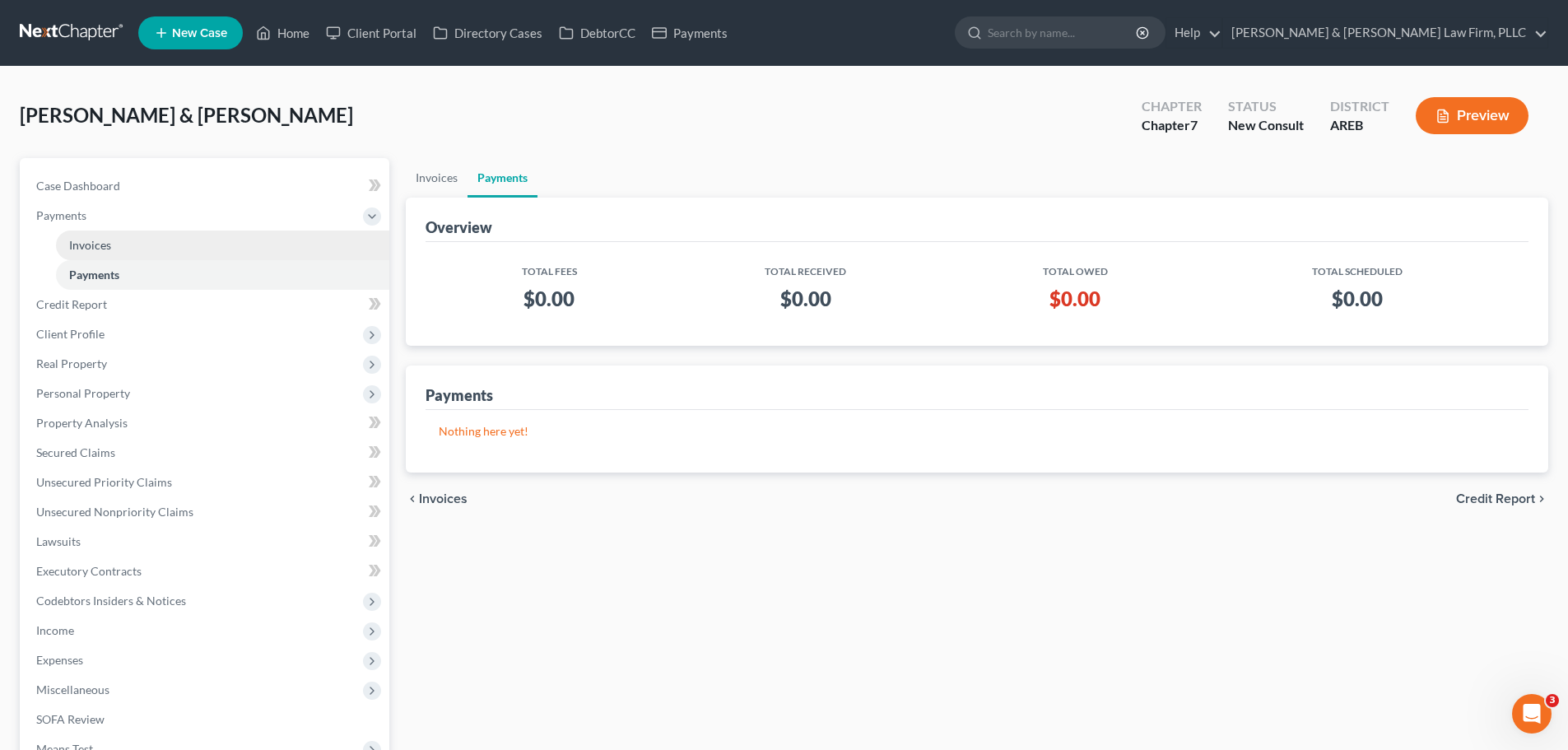
click at [135, 248] on link "Invoices" at bounding box center [223, 245] width 333 height 30
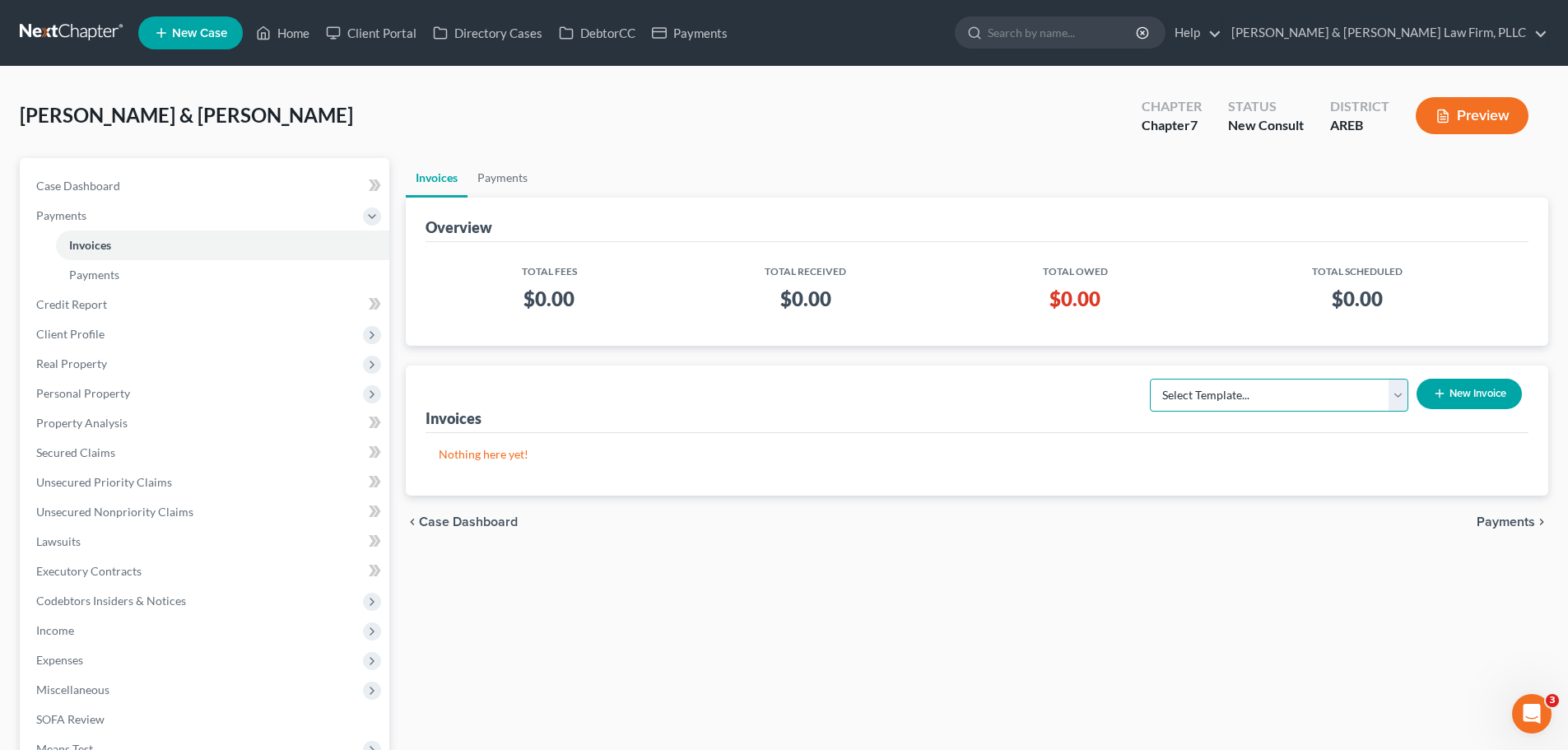
click at [1220, 397] on select "Select Template... Chapter 13 Bankruptcy - Individual Chapter 13 Bankruptcy - J…" at bounding box center [1279, 394] width 258 height 33
select select "3"
click at [1151, 378] on select "Select Template... Chapter 13 Bankruptcy - Individual Chapter 13 Bankruptcy - J…" at bounding box center [1279, 394] width 258 height 33
click at [1430, 381] on button "New Invoice" at bounding box center [1469, 393] width 106 height 31
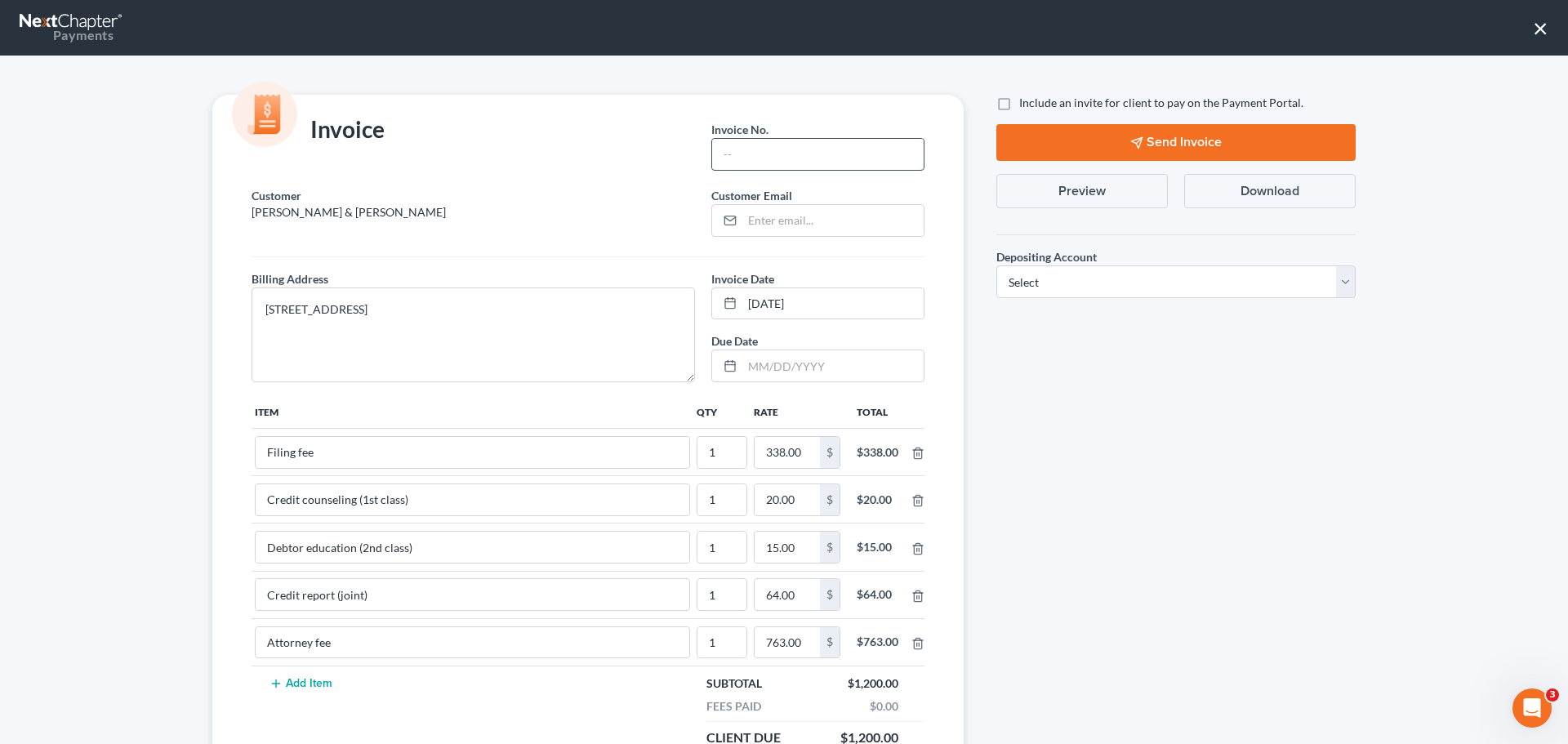
click at [817, 153] on input "text" at bounding box center [818, 154] width 211 height 31
type input "Ch 7"
click at [787, 236] on div at bounding box center [818, 220] width 213 height 32
click at [787, 227] on input "email" at bounding box center [832, 221] width 181 height 31
click at [798, 212] on input "email" at bounding box center [832, 221] width 181 height 31
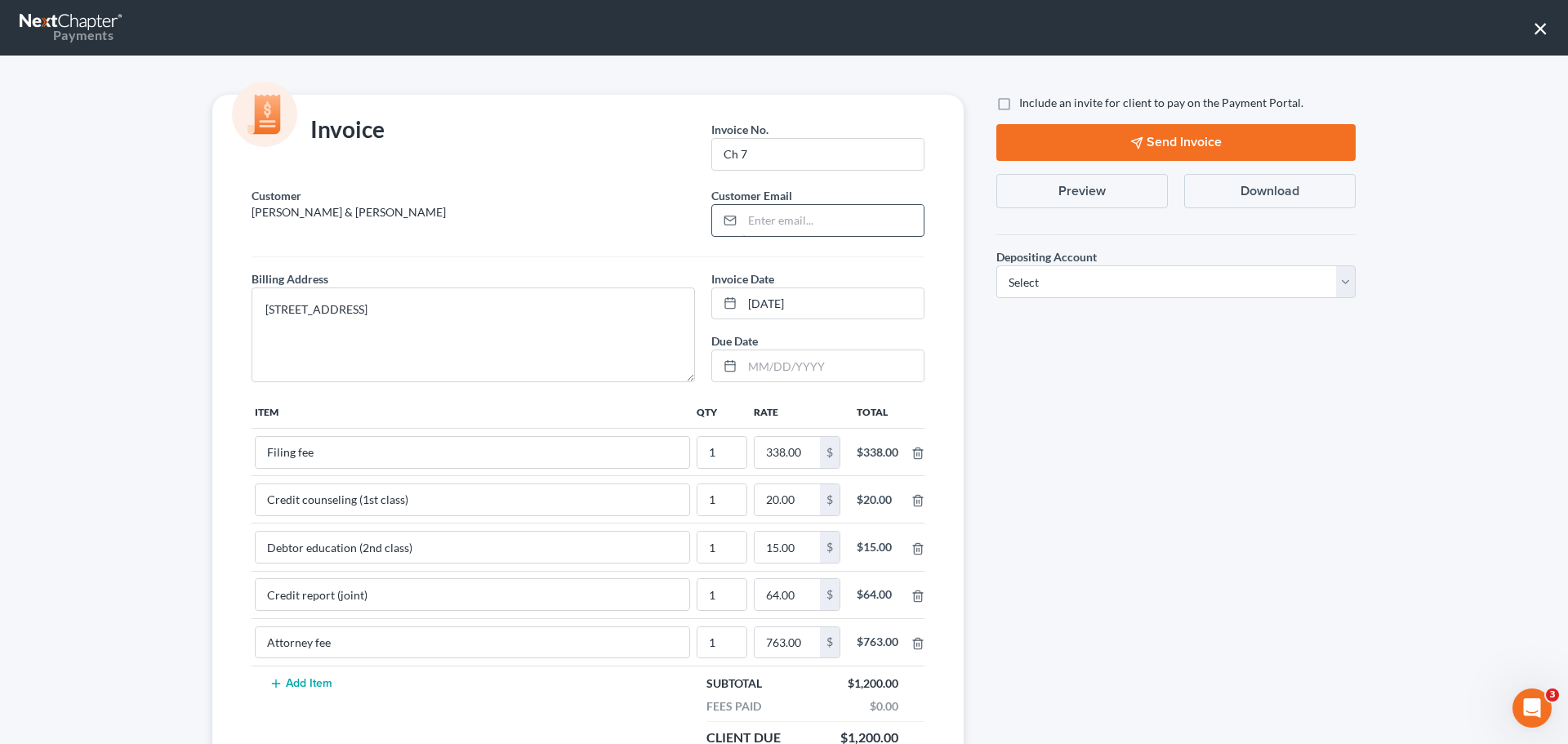
click at [797, 224] on input "email" at bounding box center [832, 221] width 181 height 31
drag, startPoint x: 869, startPoint y: 220, endPoint x: 779, endPoint y: 220, distance: 90.0
click at [714, 212] on div "[EMAIL_ADDRESS][DOMAIN_NAME]" at bounding box center [818, 220] width 213 height 32
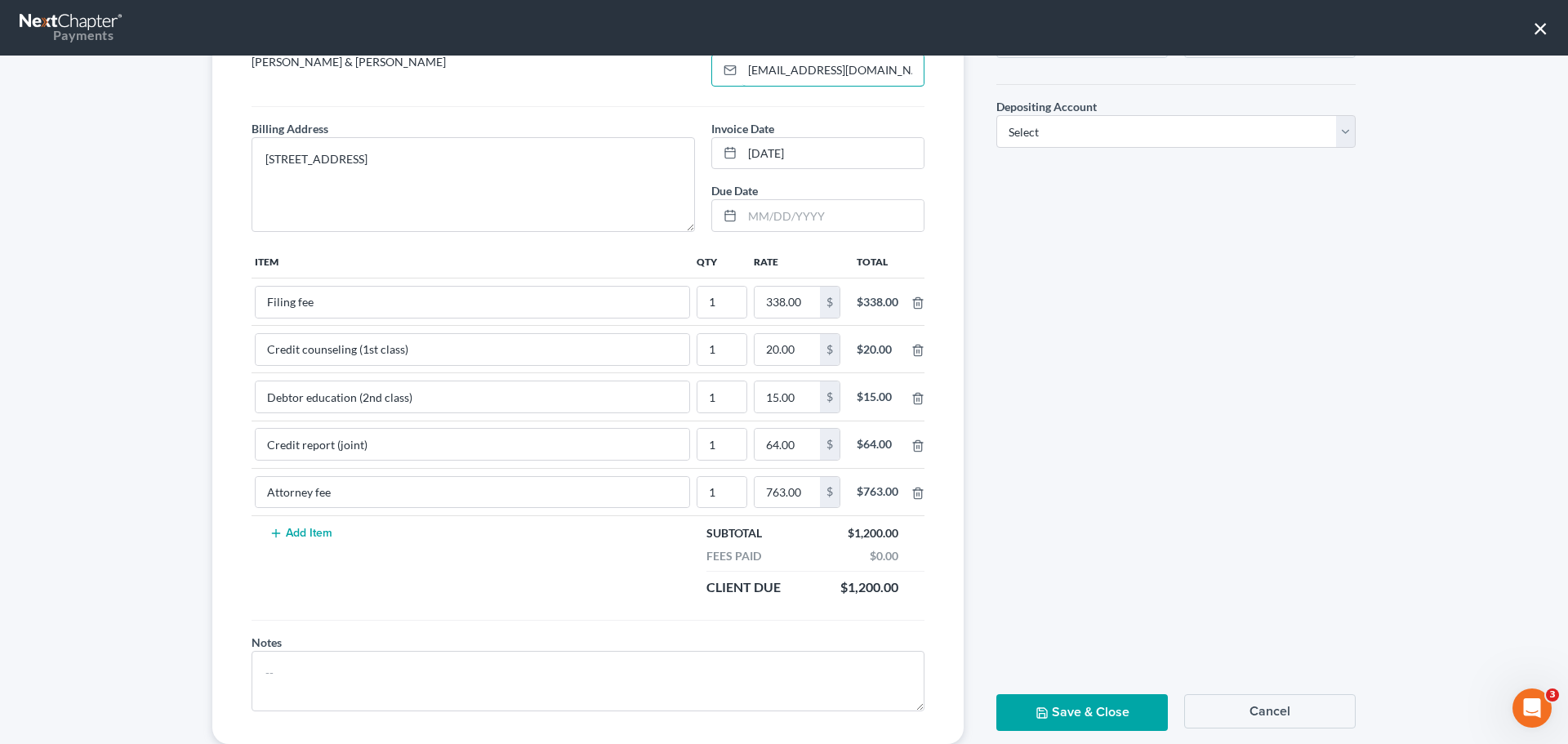
scroll to position [163, 0]
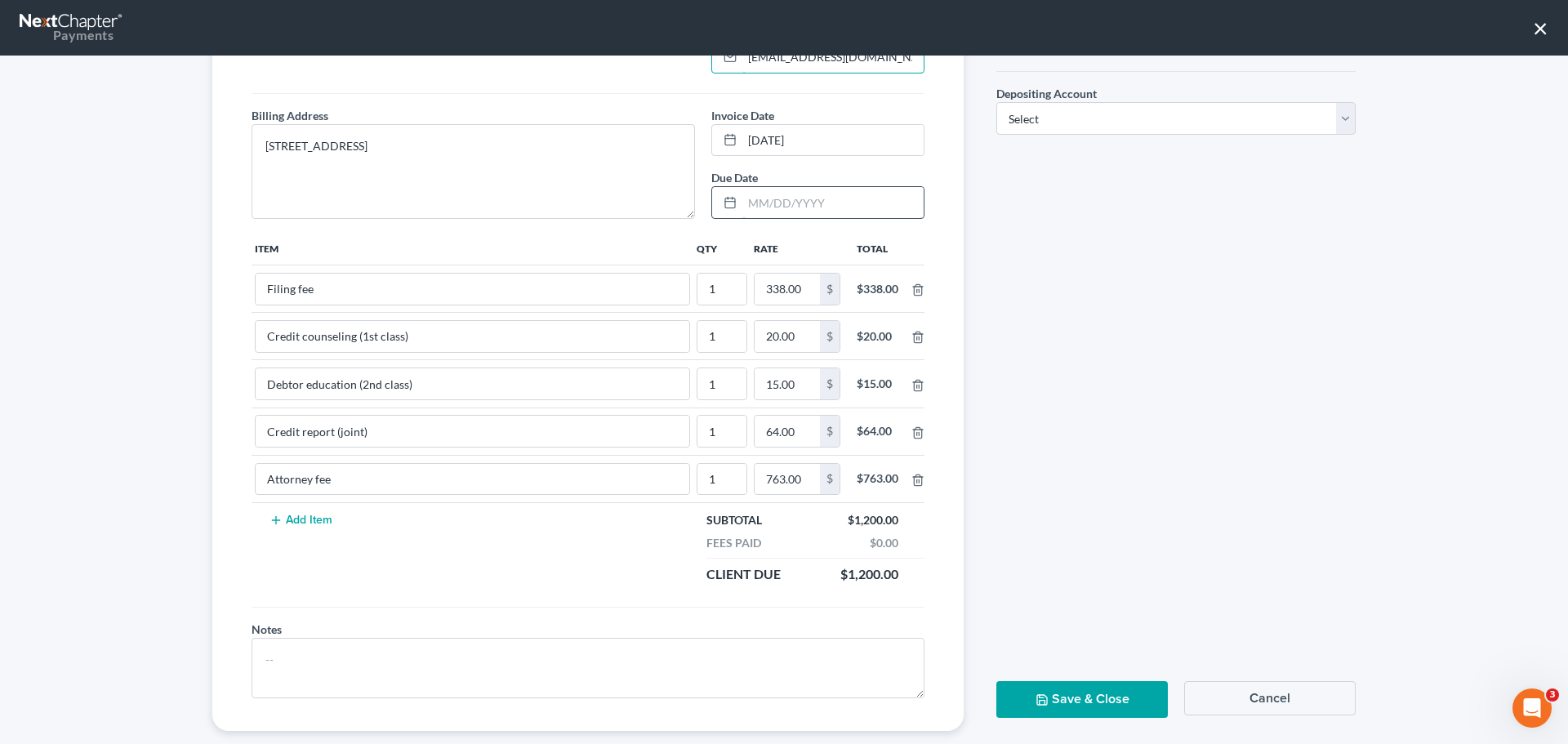
type input "[EMAIL_ADDRESS][DOMAIN_NAME]"
click at [779, 196] on input "text" at bounding box center [832, 202] width 181 height 31
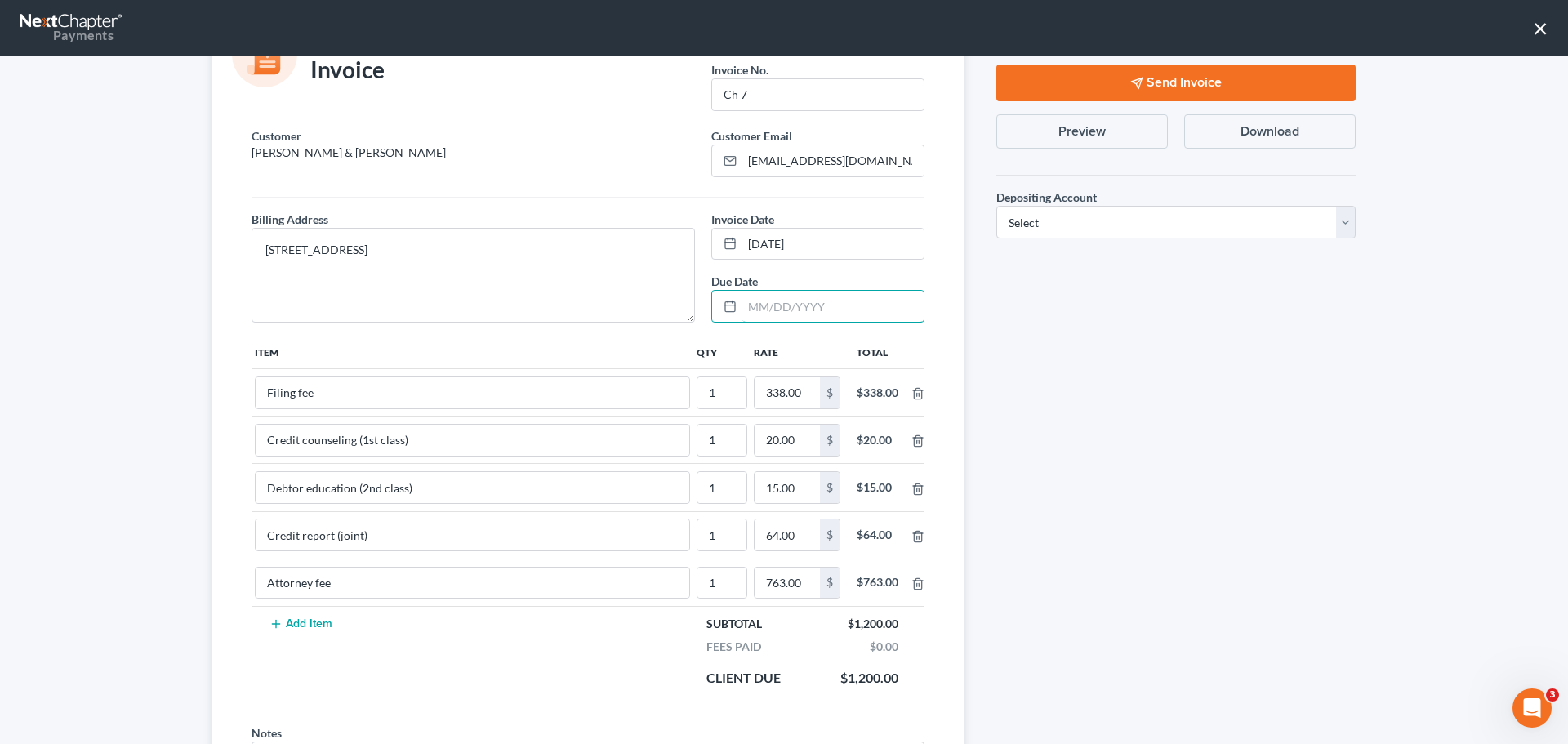
scroll to position [0, 0]
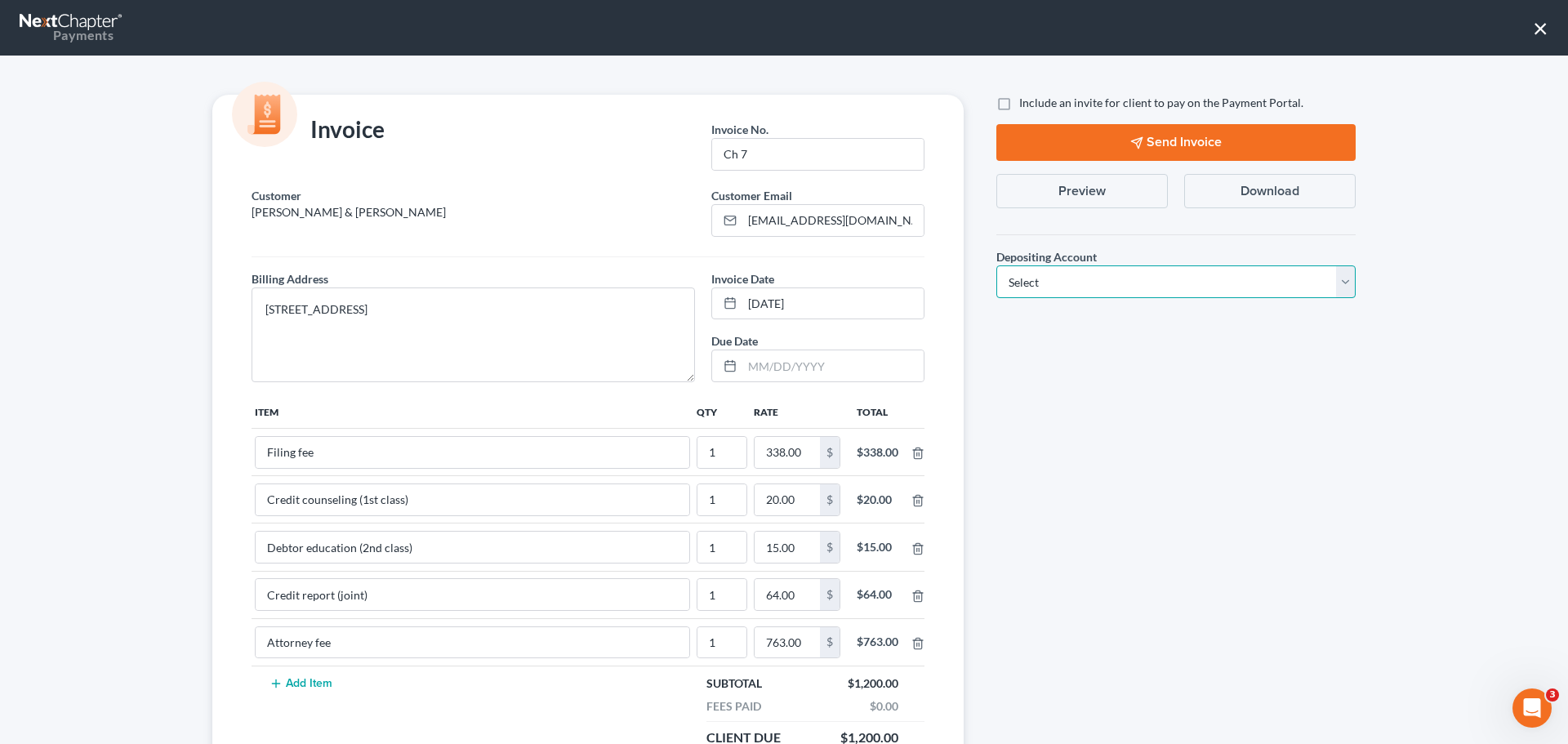
click at [1079, 276] on select "Select Operation Trust" at bounding box center [1176, 281] width 359 height 32
select select "1"
click at [997, 265] on select "Select Operation Trust" at bounding box center [1176, 281] width 359 height 32
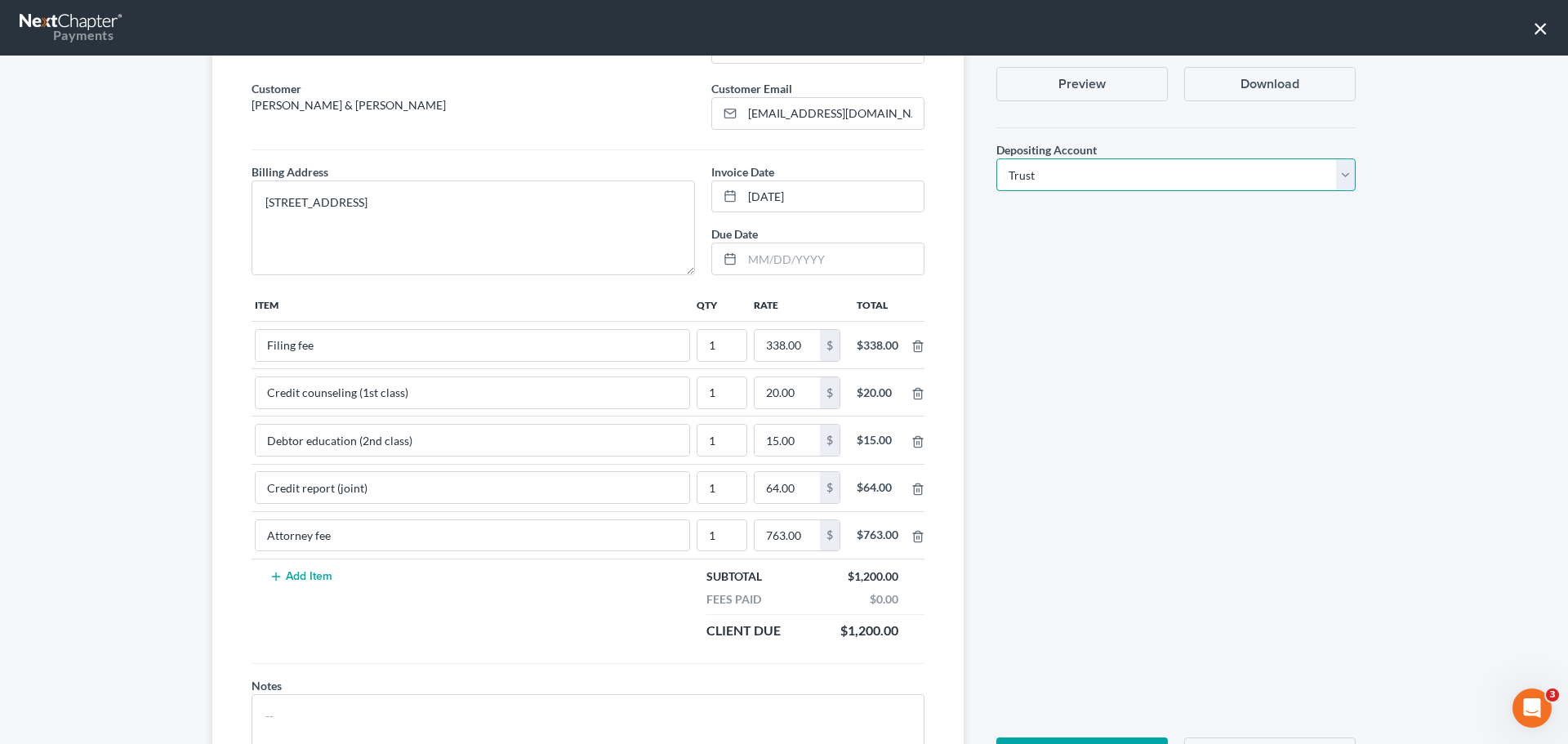
scroll to position [190, 0]
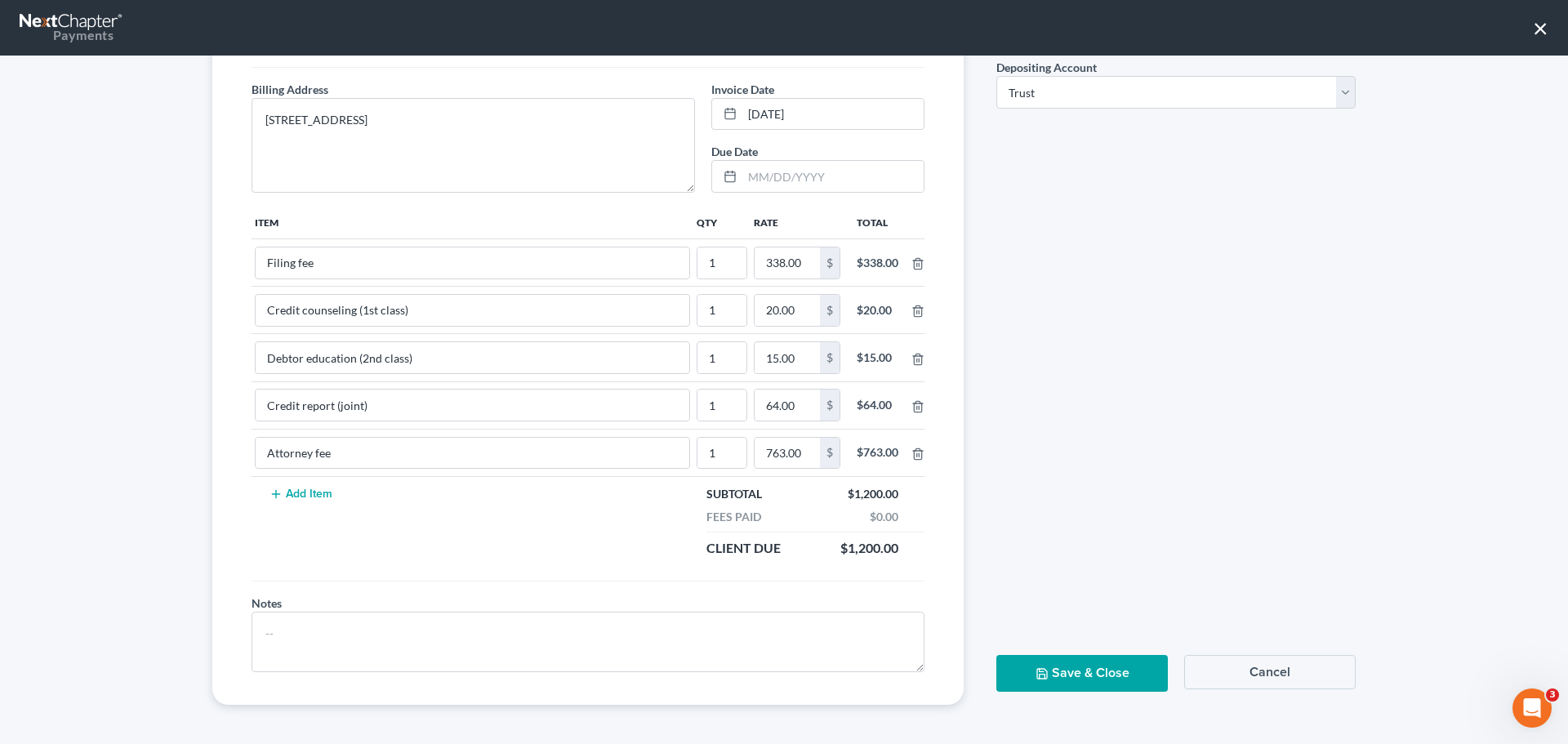
click at [1055, 651] on div "Include an invite for client to pay on the Payment Portal. Send Invoice Preview…" at bounding box center [1176, 304] width 392 height 799
click at [1056, 657] on button "Save & Close" at bounding box center [1082, 674] width 171 height 37
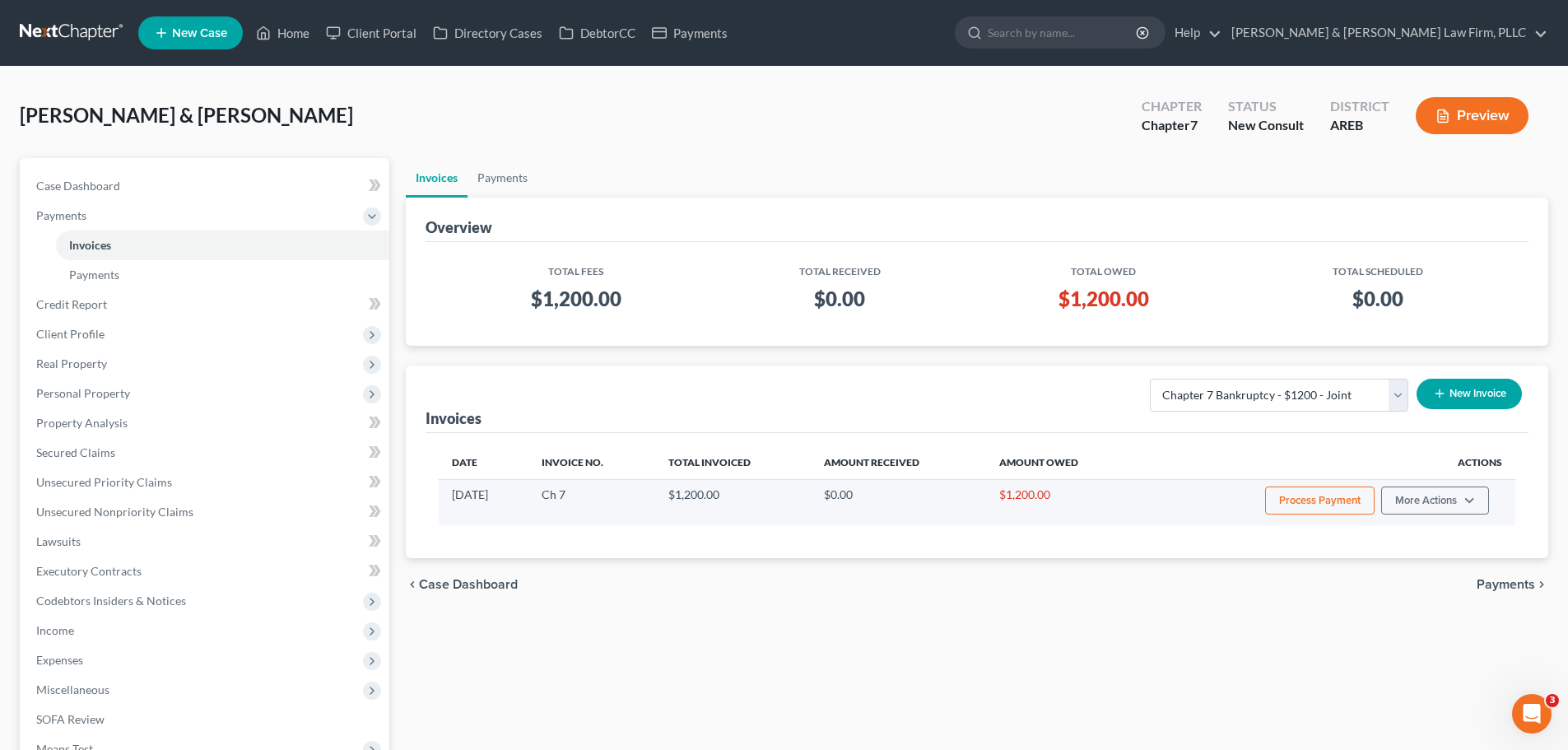
click at [1312, 502] on button "Process Payment" at bounding box center [1319, 500] width 109 height 28
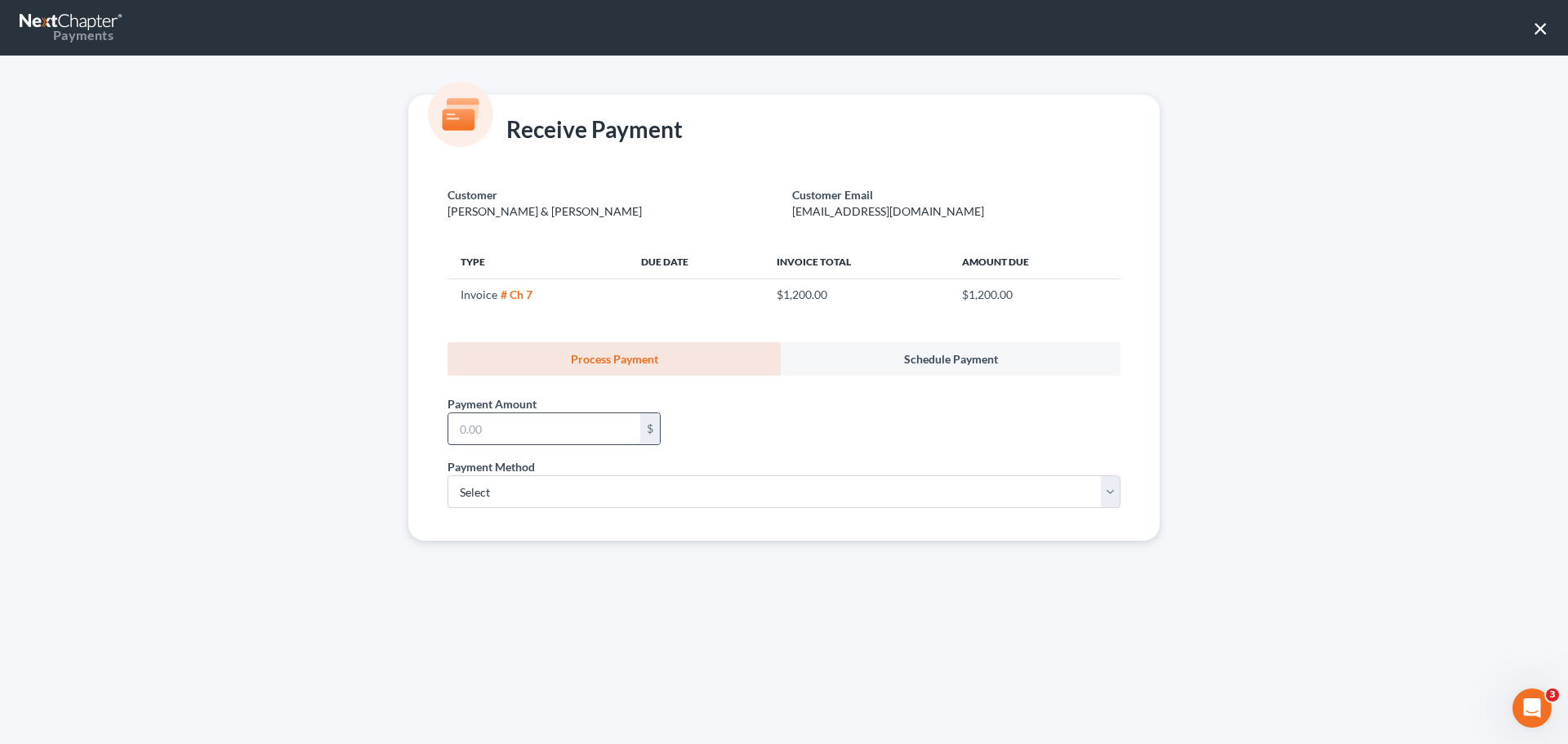
click at [511, 443] on input "text" at bounding box center [544, 428] width 192 height 31
type input "1,200.00"
click at [494, 503] on select "Select ACH Credit Card" at bounding box center [784, 491] width 673 height 32
select select "1"
click at [447, 475] on select "Select ACH Credit Card" at bounding box center [784, 491] width 673 height 32
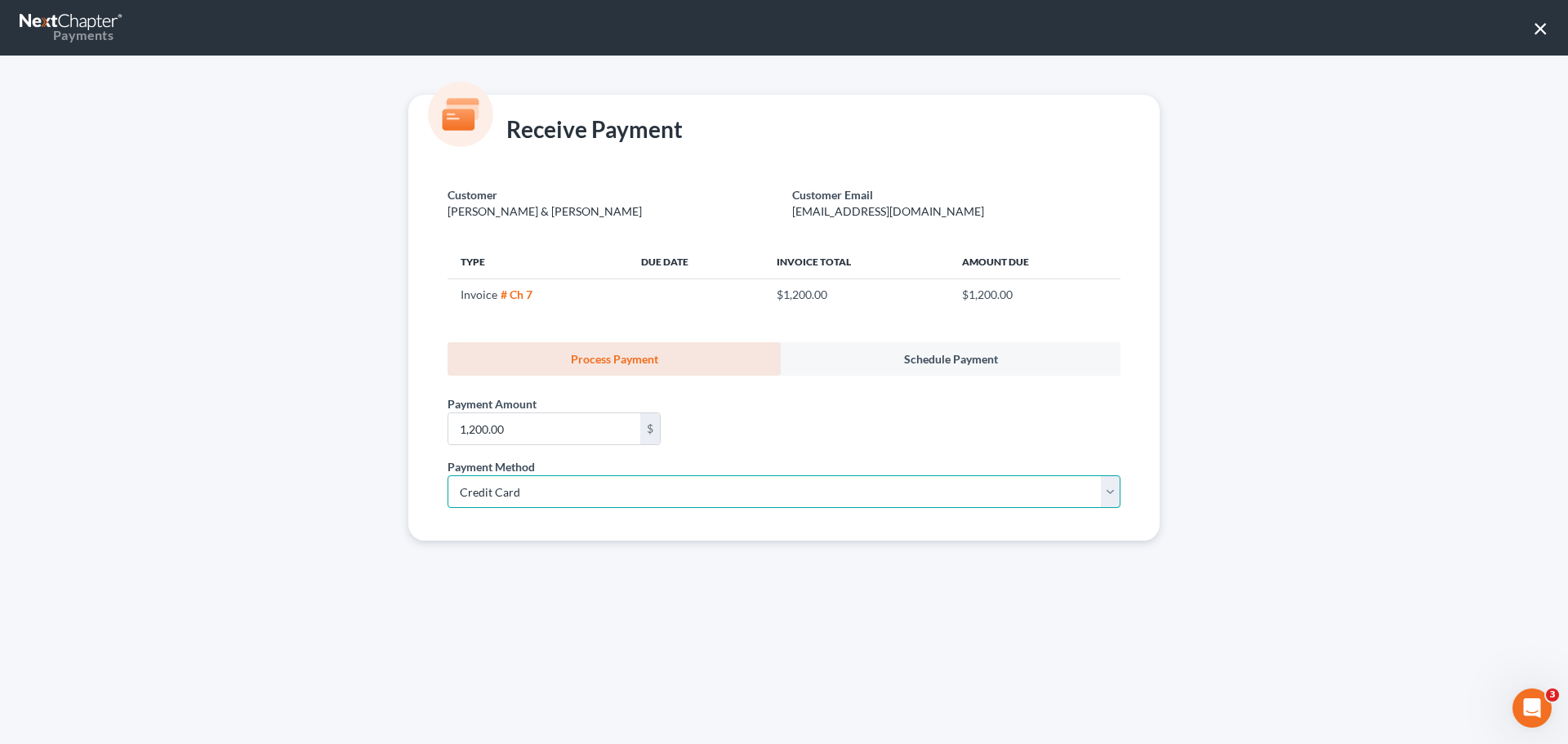
select select "2"
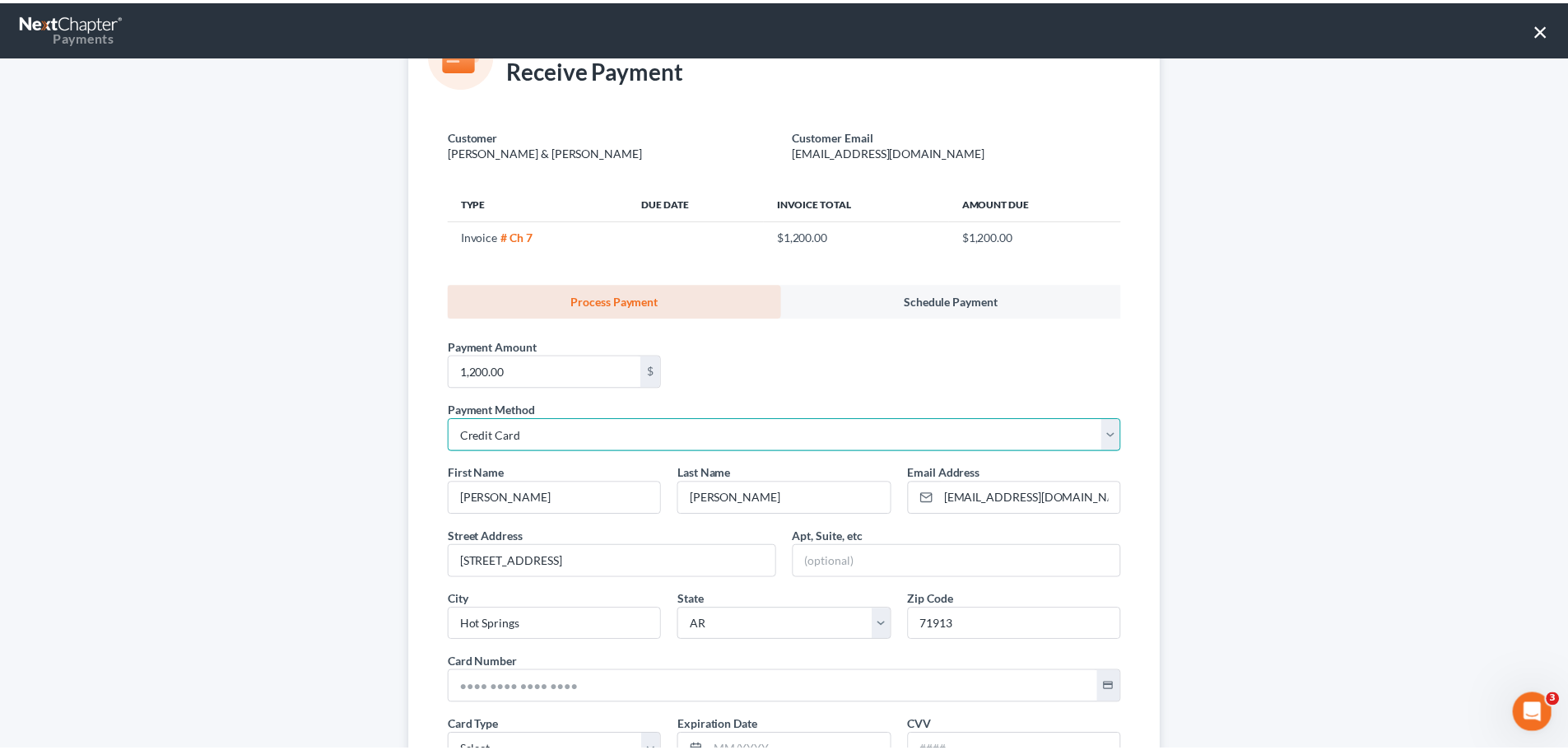
scroll to position [246, 0]
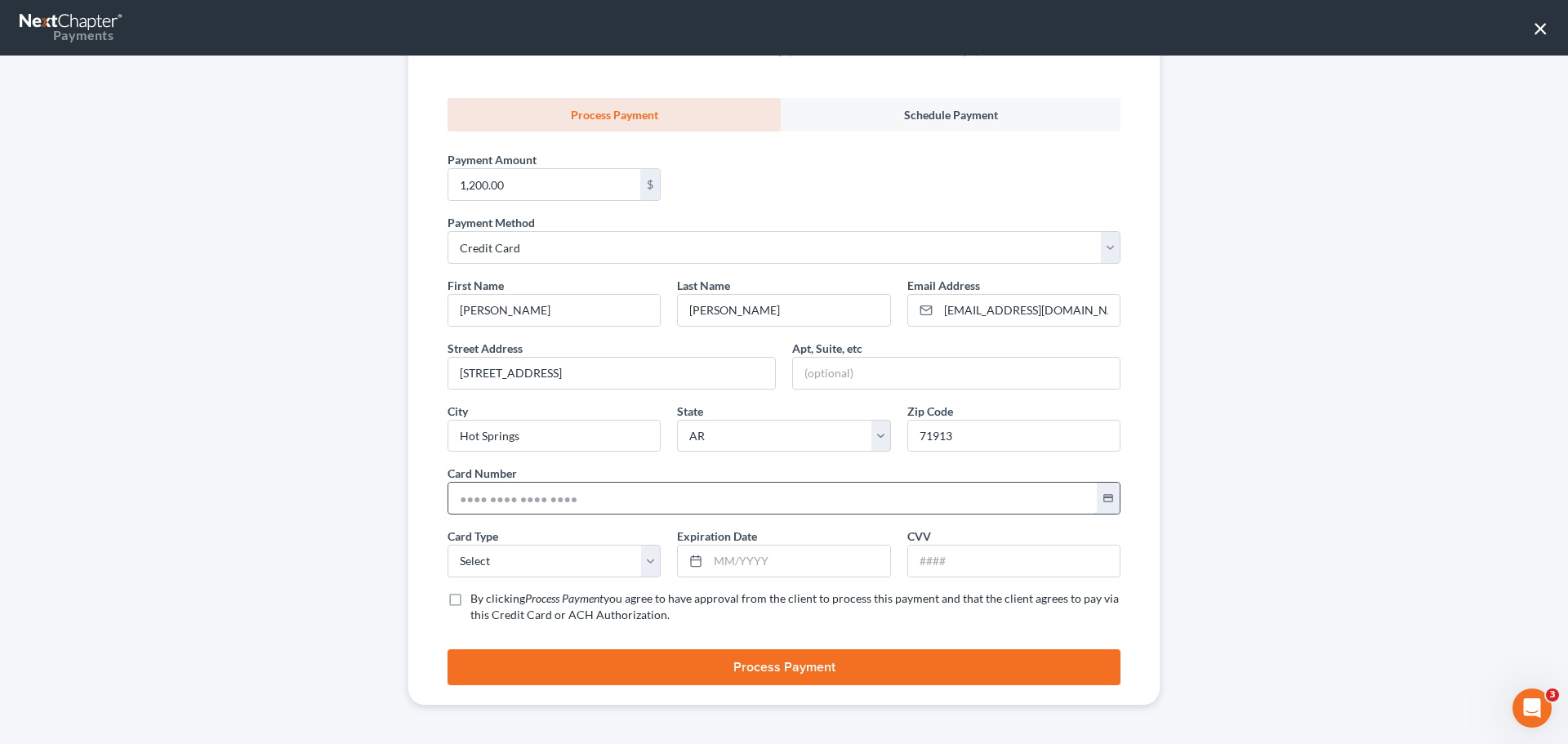
click at [505, 492] on input "text" at bounding box center [772, 498] width 649 height 31
click at [507, 503] on input "text" at bounding box center [772, 498] width 649 height 31
click at [526, 564] on select "Select Visa MasterCard Discover American Express" at bounding box center [554, 560] width 213 height 32
select select "0"
click at [447, 545] on select "Select Visa MasterCard Discover American Express" at bounding box center [554, 560] width 213 height 32
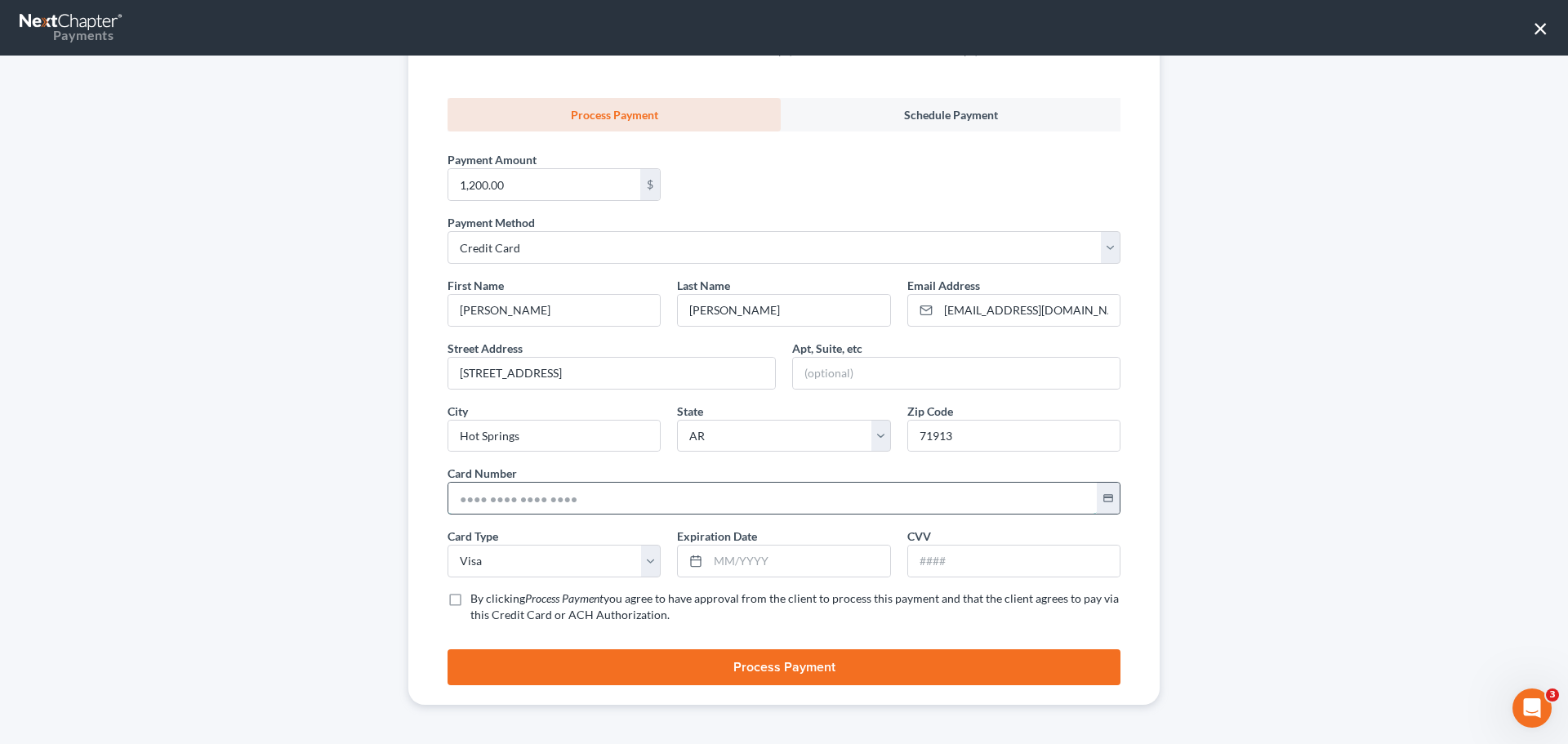
click at [548, 502] on input "text" at bounding box center [772, 498] width 649 height 31
type input "4"
type input "[CREDIT_CARD_NUMBER]"
click at [726, 566] on input "text" at bounding box center [798, 561] width 181 height 31
type input "07/2028"
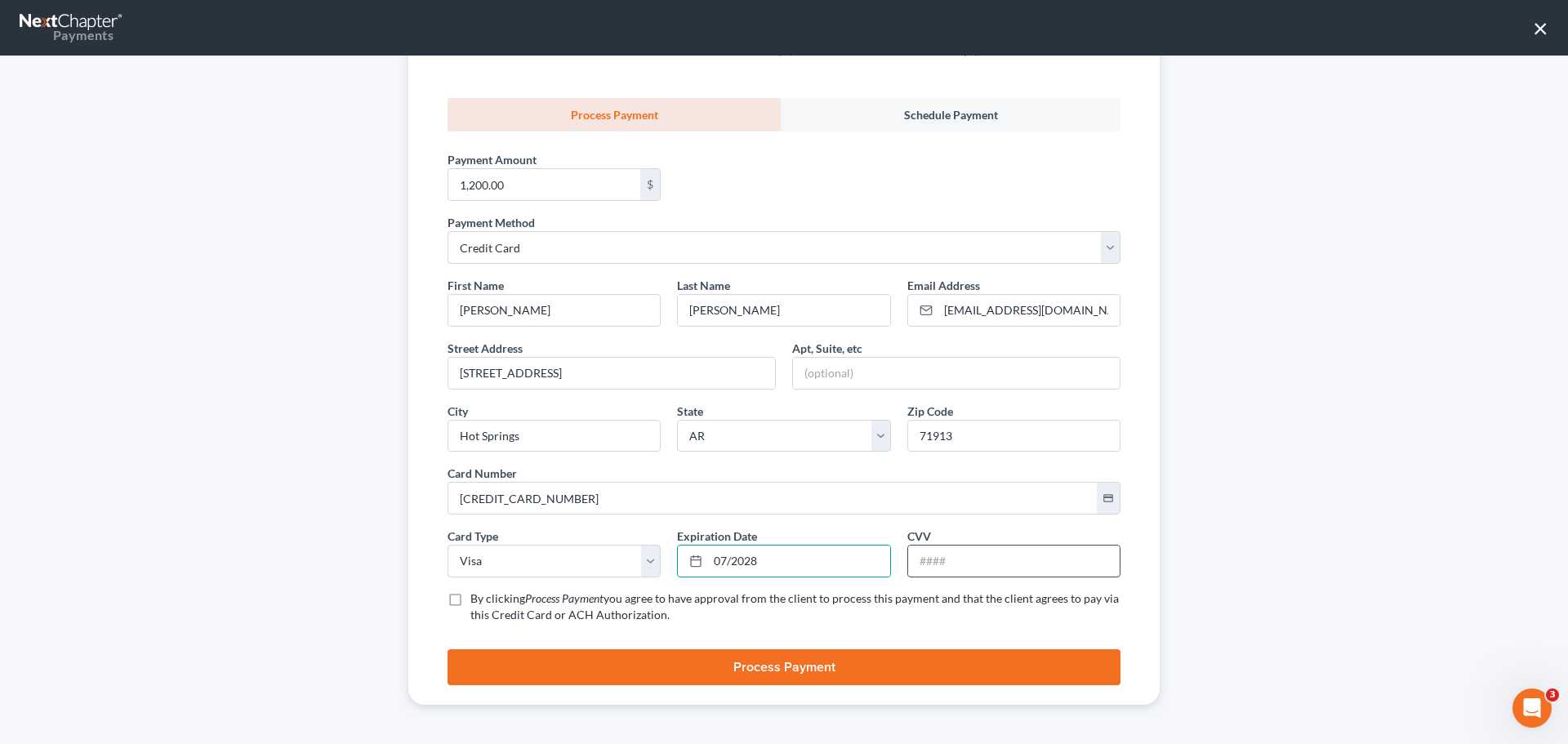
click at [1021, 572] on input "text" at bounding box center [1013, 561] width 211 height 31
type input "044"
click at [470, 601] on label "By clicking Process Payment you agree to have approval from the client to proce…" at bounding box center [795, 606] width 650 height 32
click at [477, 600] on input "By clicking Process Payment you agree to have approval from the client to proce…" at bounding box center [482, 595] width 11 height 11
checkbox input "true"
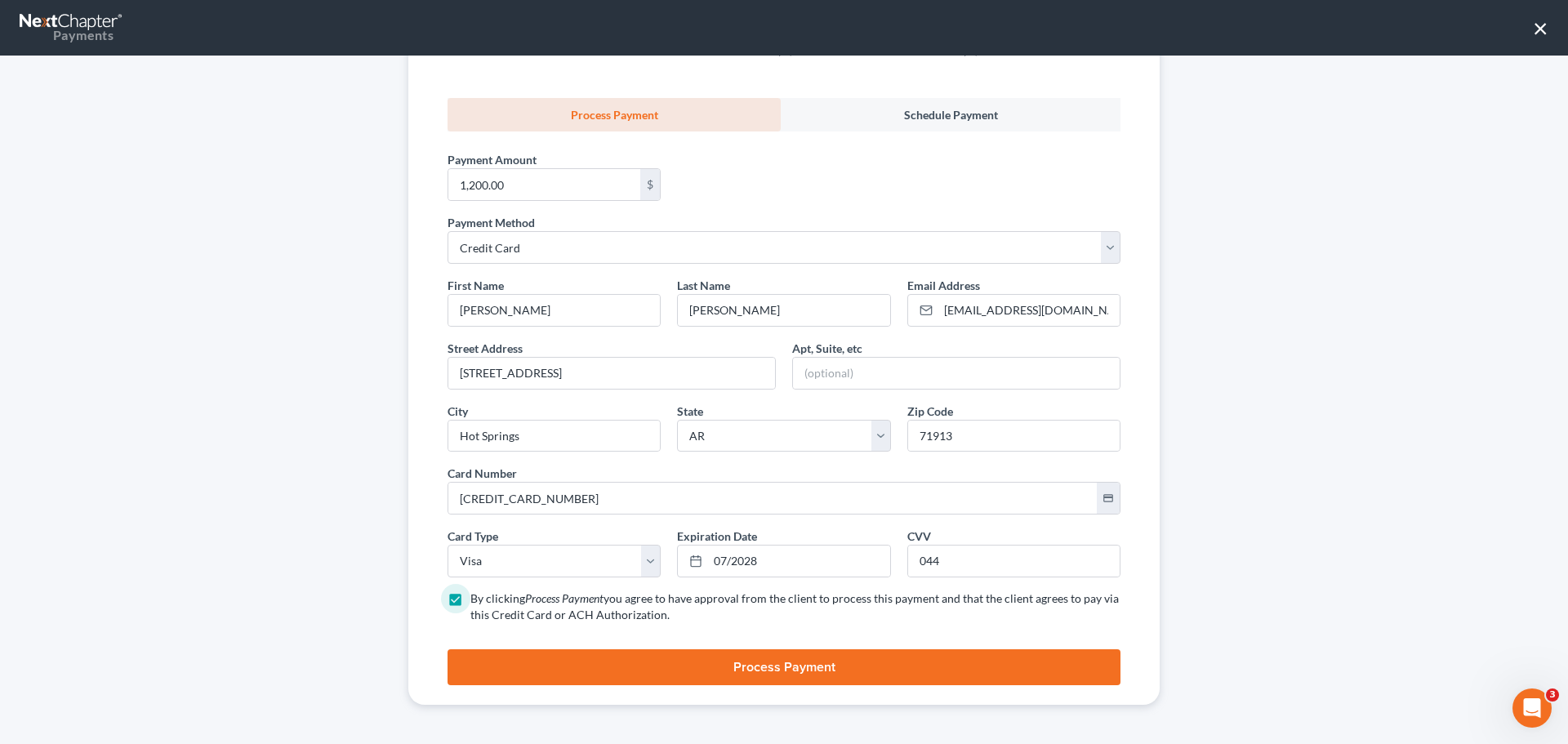
click at [500, 662] on button "Process Payment" at bounding box center [784, 667] width 673 height 36
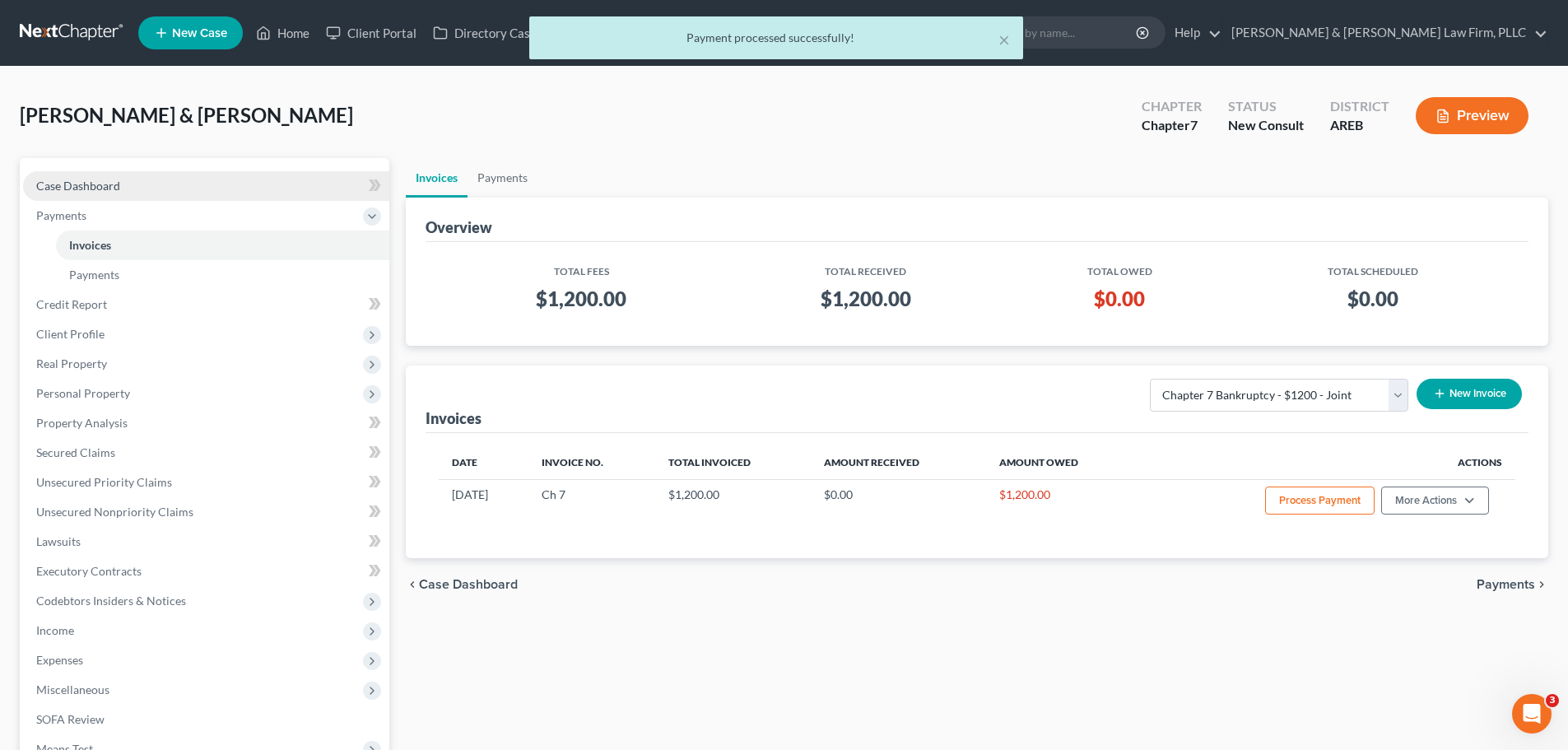
click at [102, 182] on span "Case Dashboard" at bounding box center [78, 185] width 84 height 14
select select "4"
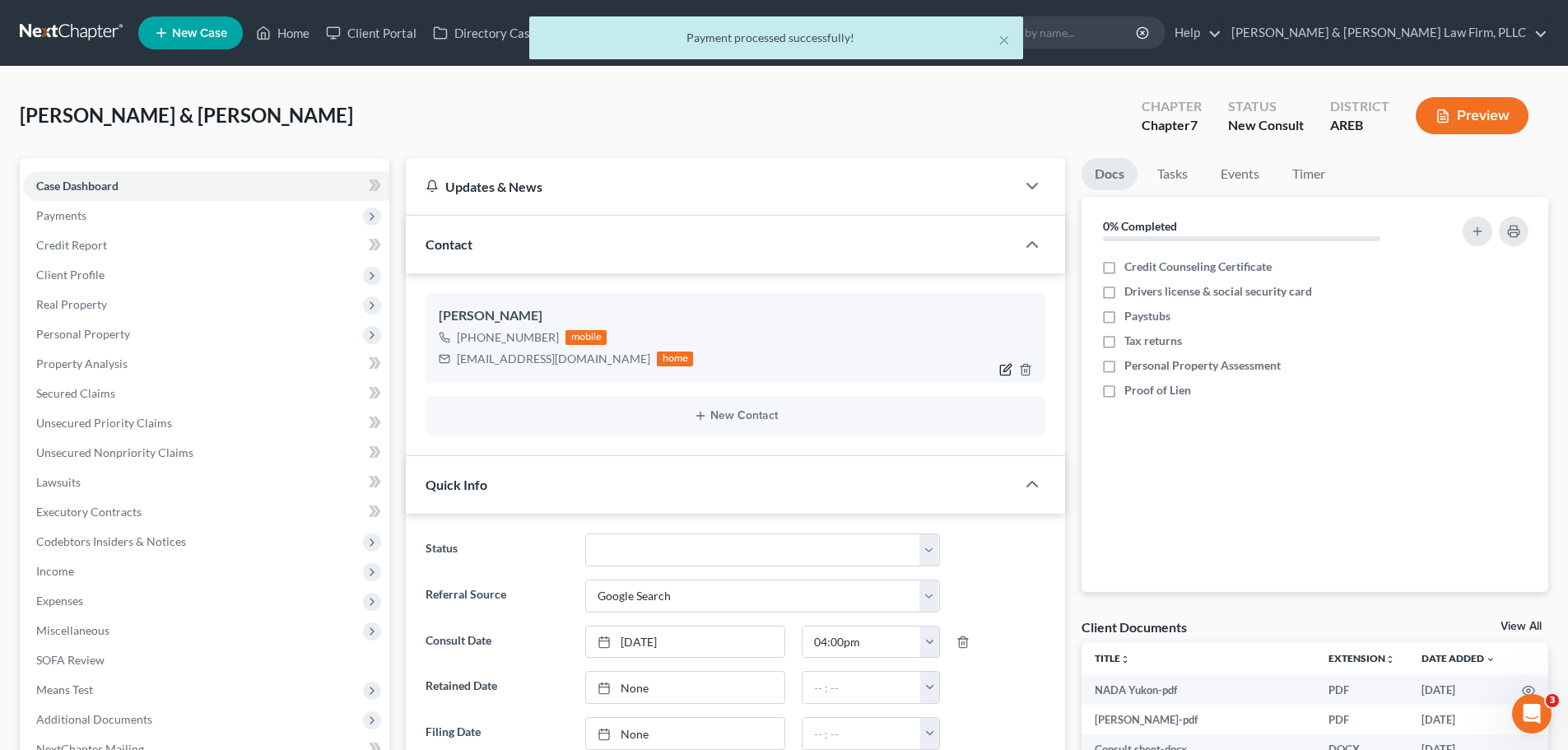
click at [1005, 368] on icon "button" at bounding box center [1006, 369] width 13 height 13
select select "0"
select select "1"
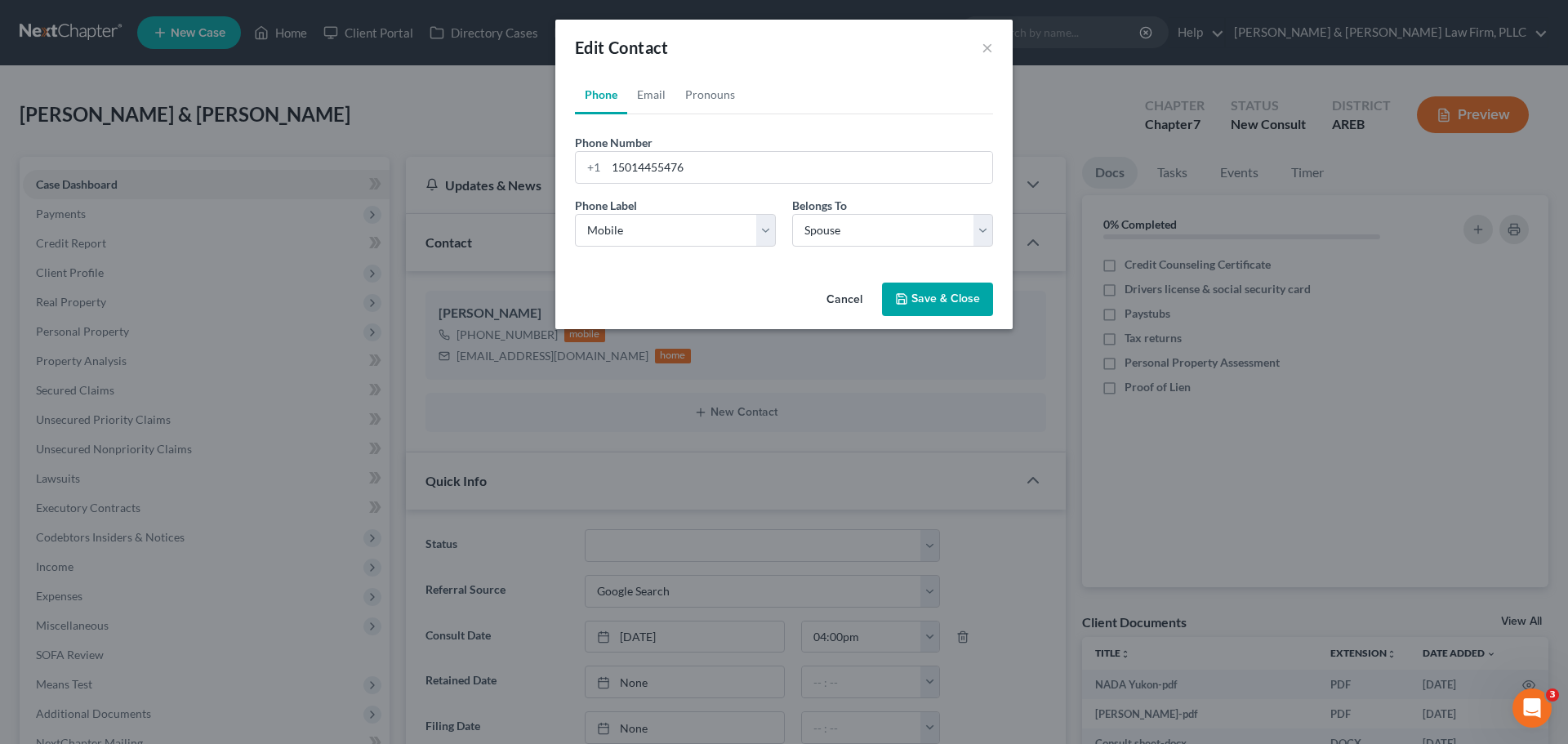
click at [852, 295] on button "Cancel" at bounding box center [844, 300] width 62 height 32
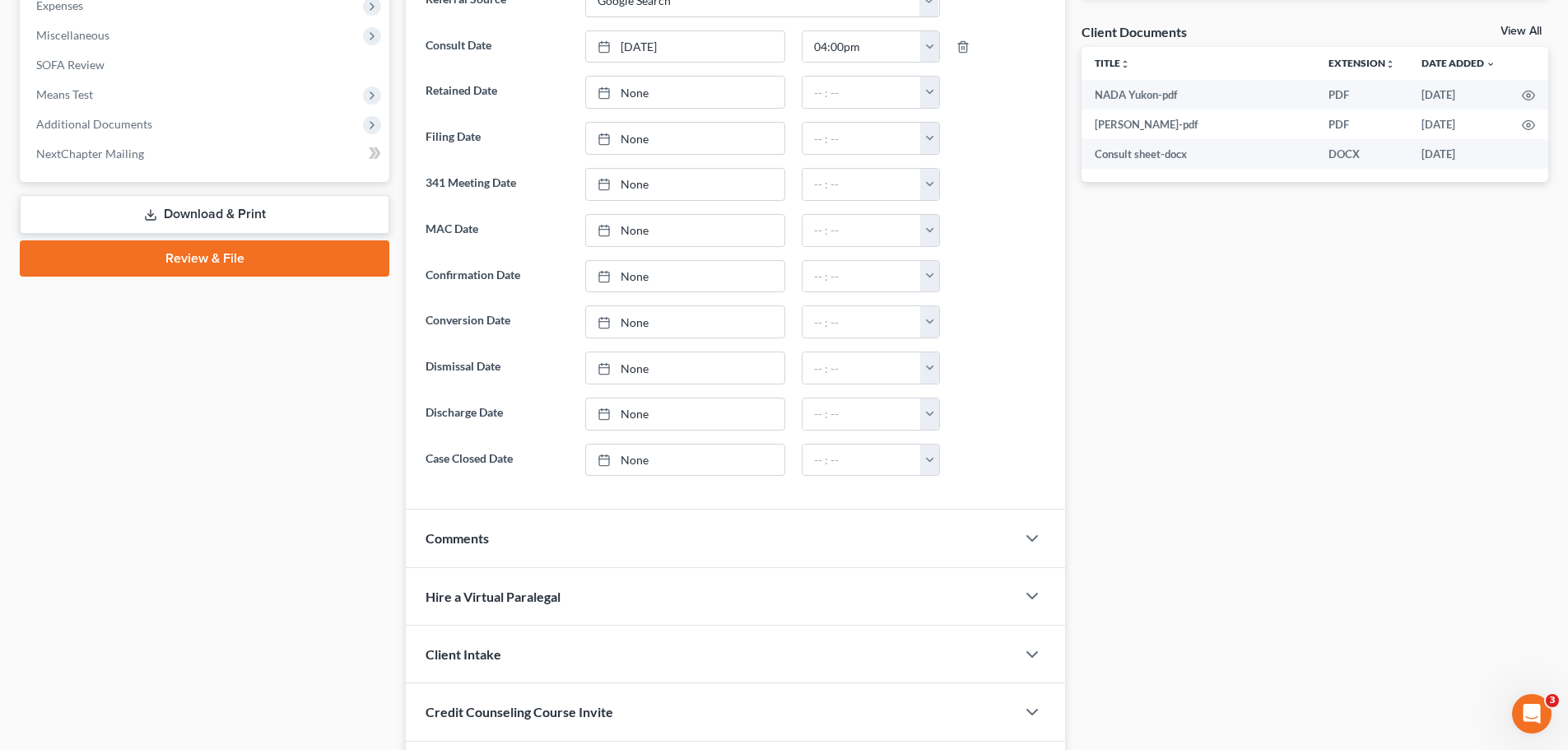
scroll to position [707, 0]
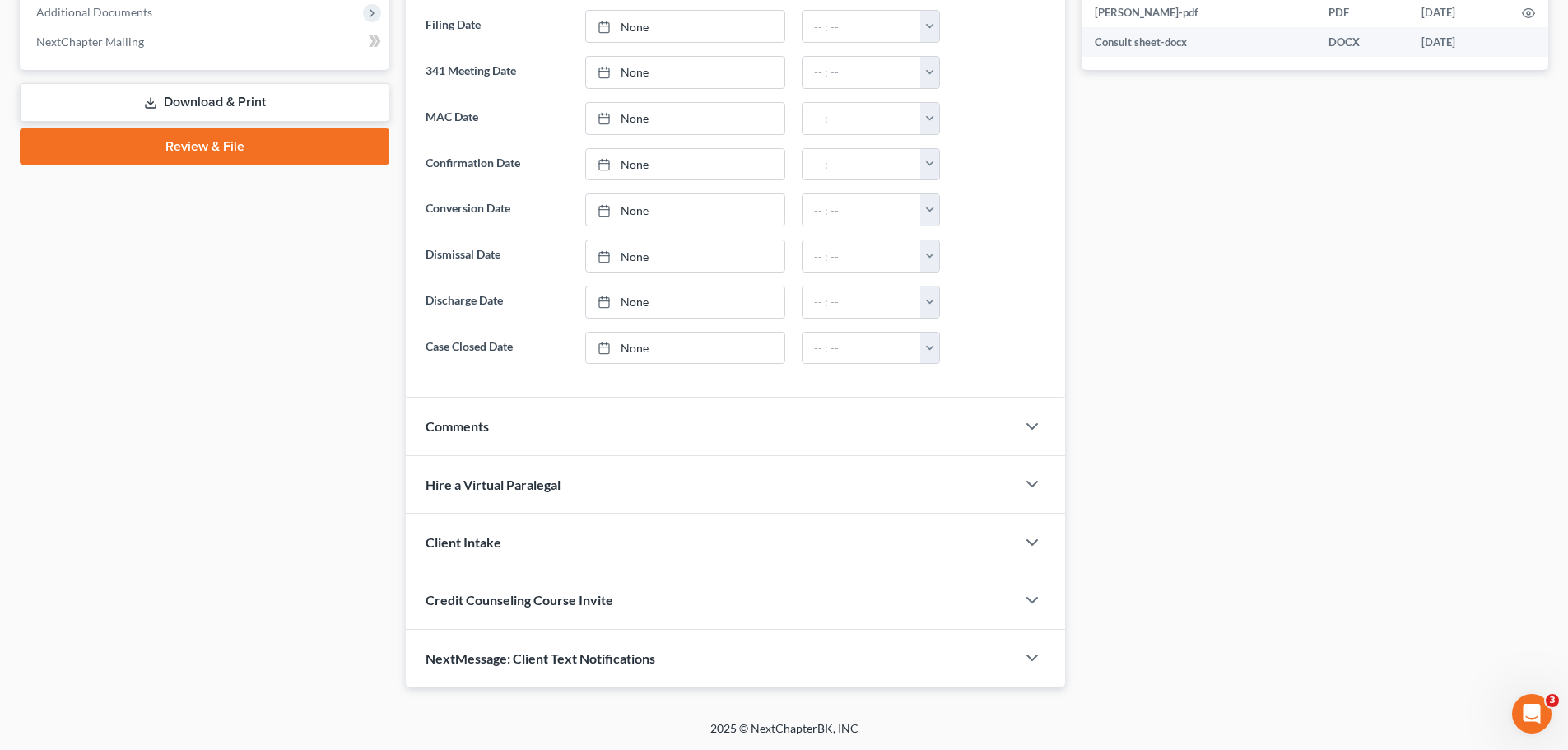
click at [518, 421] on div "Comments" at bounding box center [711, 426] width 610 height 57
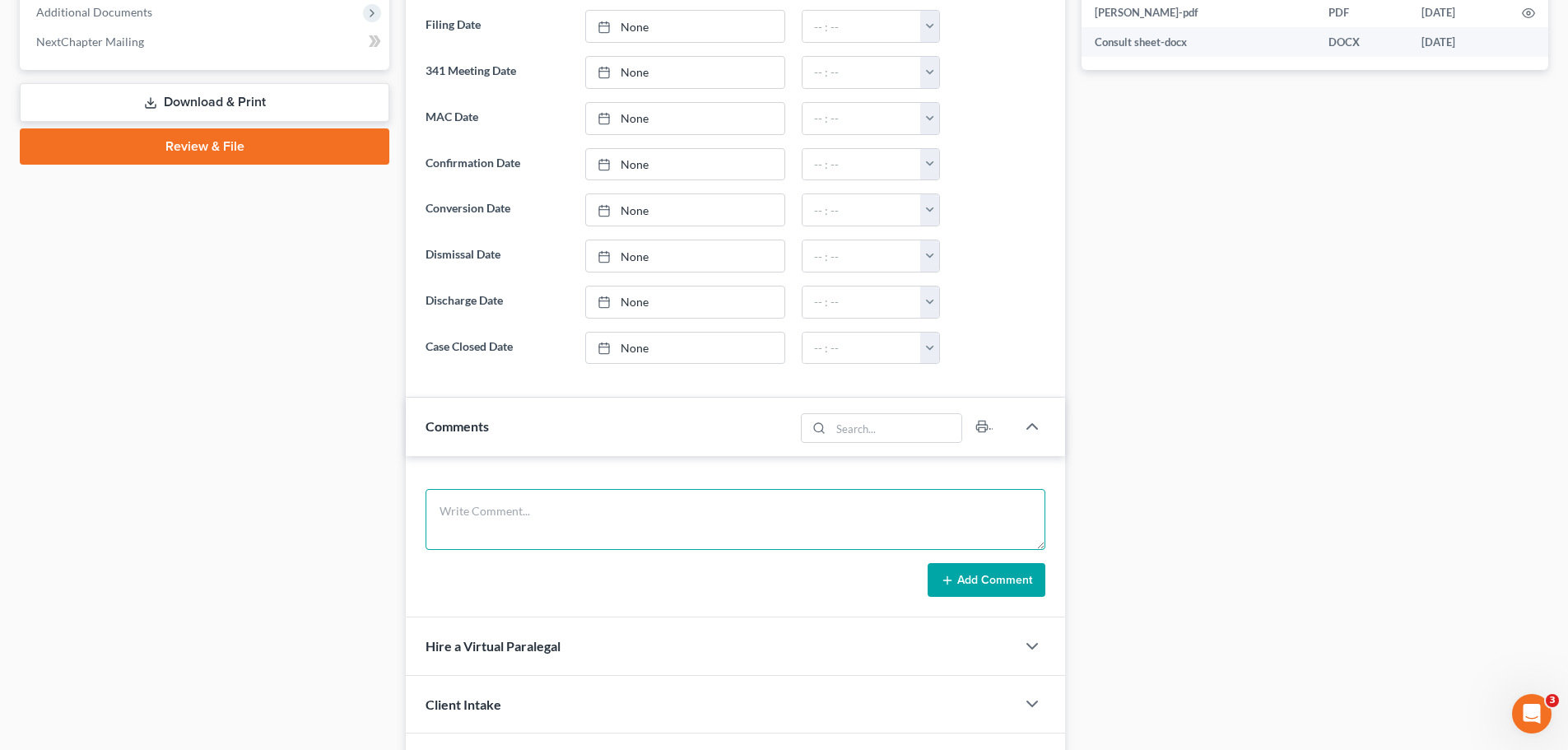
click at [503, 514] on textarea at bounding box center [736, 519] width 620 height 61
click at [486, 530] on textarea "H SSN: DOB: W SSN: DOB:" at bounding box center [736, 519] width 620 height 61
click at [499, 511] on textarea "H SSN: DOB: [DEMOGRAPHIC_DATA] W SSN: DOB:" at bounding box center [736, 519] width 620 height 61
click at [495, 515] on textarea "H SSN: 329-66-4386 DOB: [DEMOGRAPHIC_DATA] W SSN: DOB:" at bounding box center [736, 519] width 620 height 61
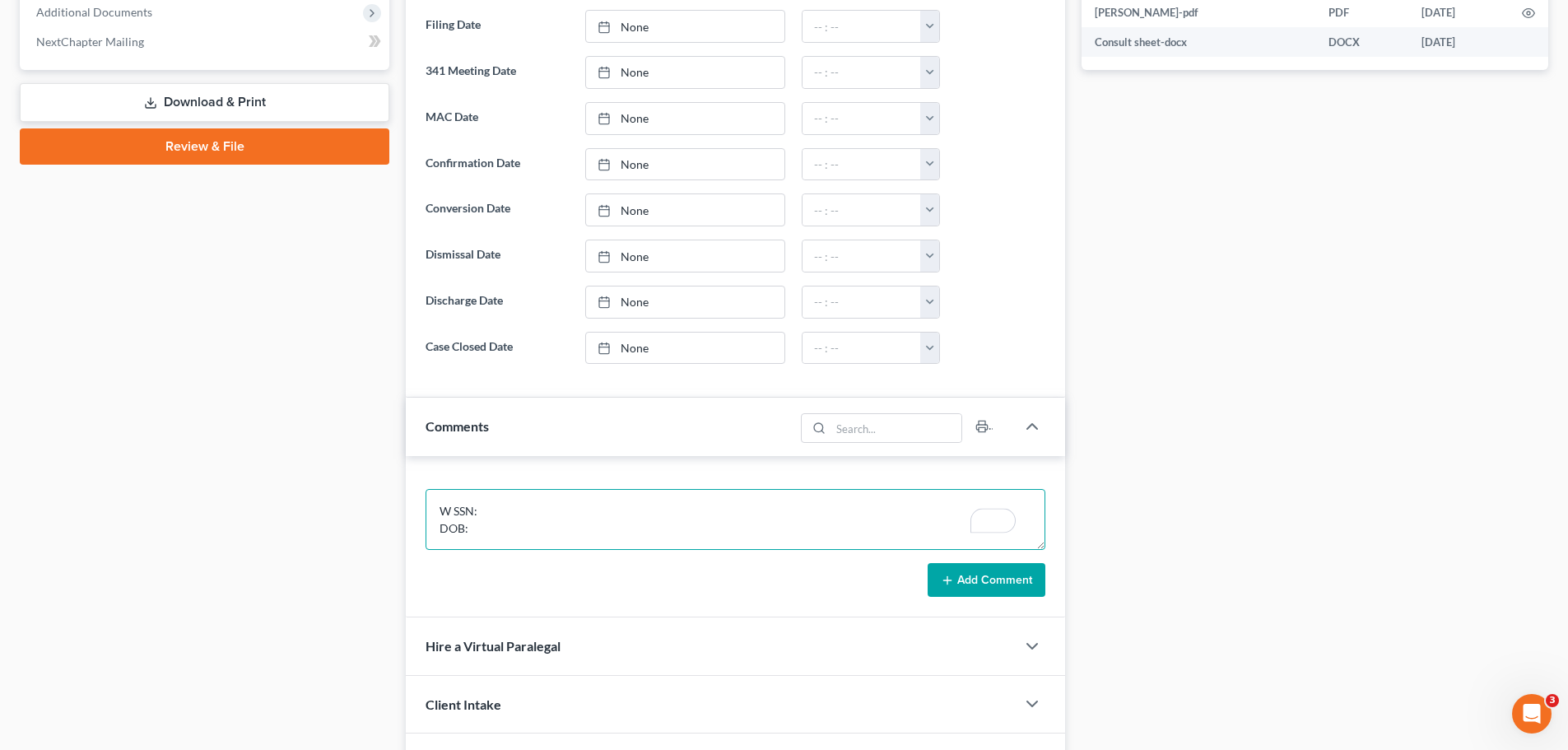
click at [481, 531] on textarea "H SSN: 329-66-4386 DOB: [DEMOGRAPHIC_DATA] W SSN: DOB:" at bounding box center [736, 519] width 620 height 61
click at [487, 511] on textarea "H SSN: 329-66-4386 DOB: [DEMOGRAPHIC_DATA] W SSN: DOB: [DEMOGRAPHIC_DATA]" at bounding box center [736, 519] width 620 height 61
type textarea "H SSN: 329-66-4386 DOB: [DEMOGRAPHIC_DATA] W SSN: 560-45-0060 DOB: [DEMOGRAPHIC…"
click at [989, 578] on button "Add Comment" at bounding box center [986, 580] width 117 height 34
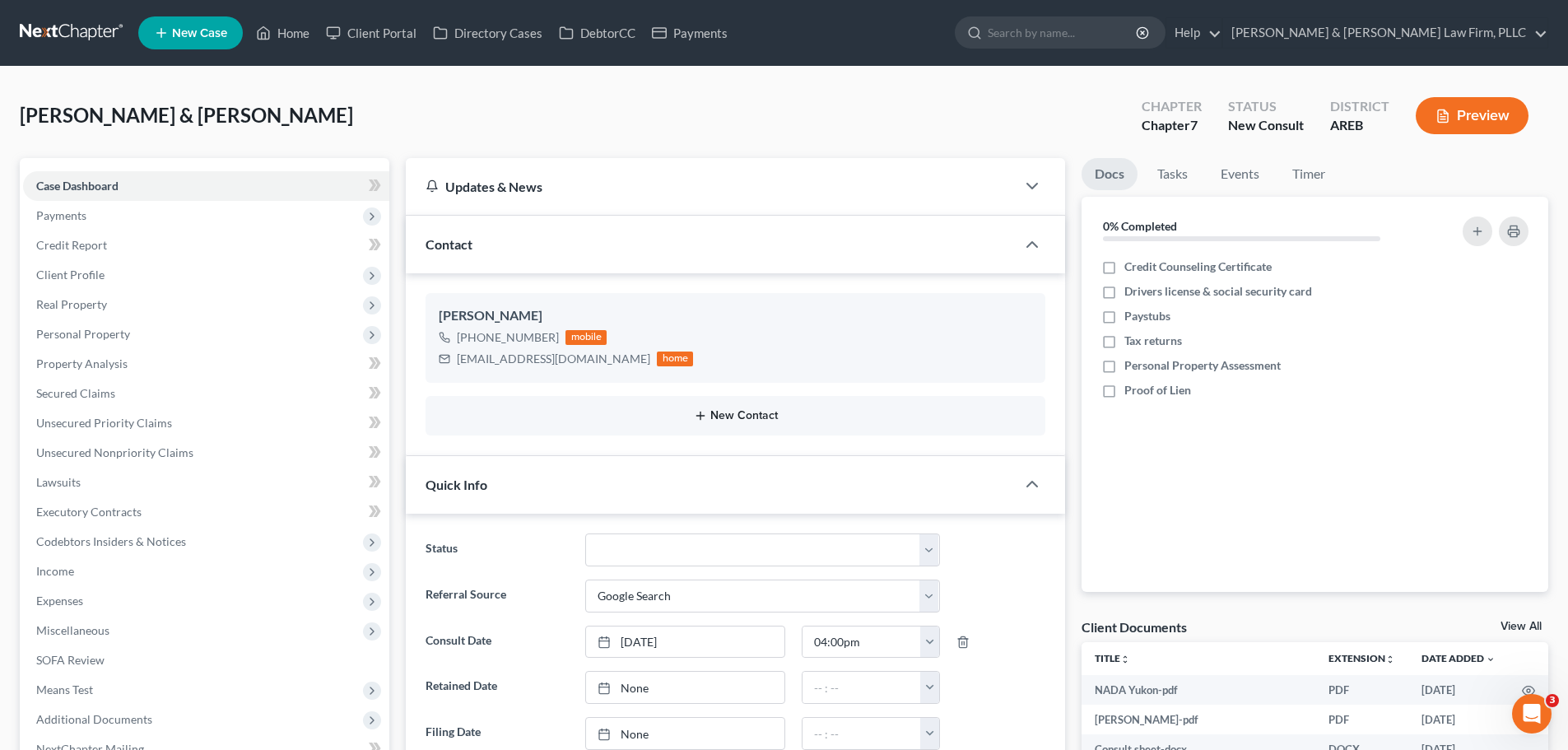
click at [780, 420] on button "New Contact" at bounding box center [736, 415] width 594 height 13
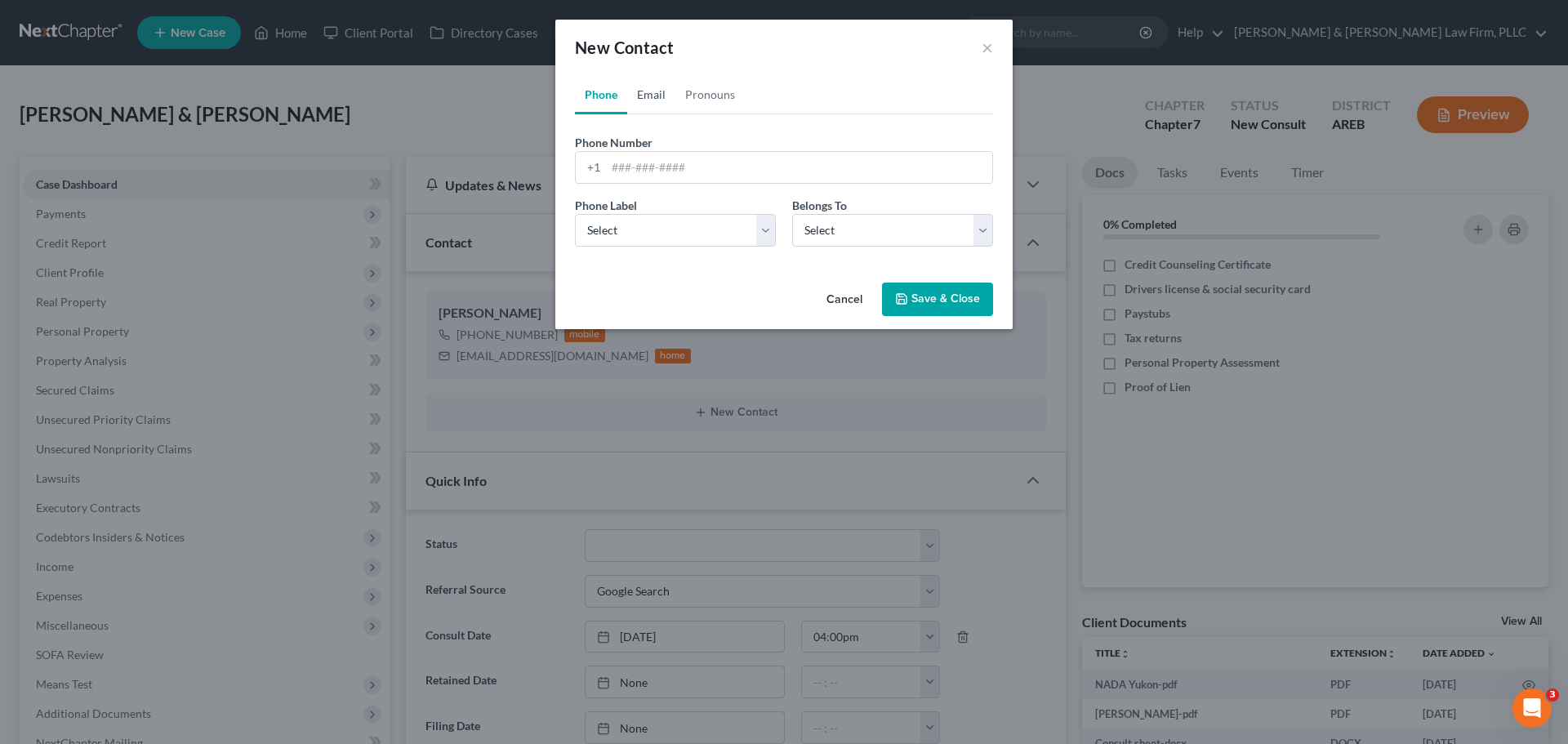
click at [643, 83] on link "Email" at bounding box center [650, 95] width 48 height 39
click at [646, 166] on input "email" at bounding box center [798, 167] width 386 height 31
paste input "[EMAIL_ADDRESS][DOMAIN_NAME]"
type input "[EMAIL_ADDRESS][DOMAIN_NAME]"
click at [850, 235] on select "Select Client Spouse Other" at bounding box center [892, 230] width 201 height 32
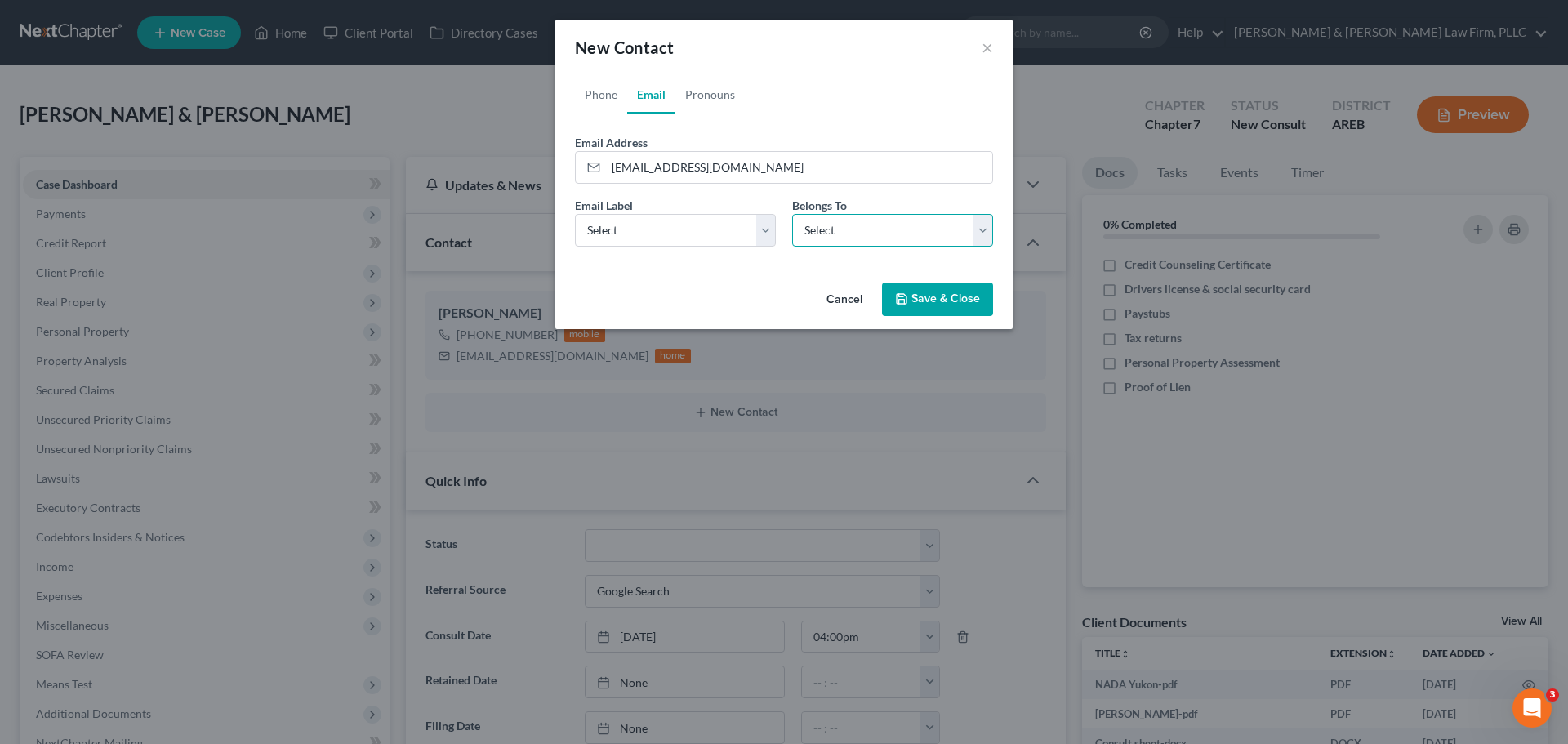
select select "0"
click at [792, 214] on select "Select Client Spouse Other" at bounding box center [892, 230] width 201 height 32
click at [912, 307] on button "Save & Close" at bounding box center [938, 299] width 112 height 34
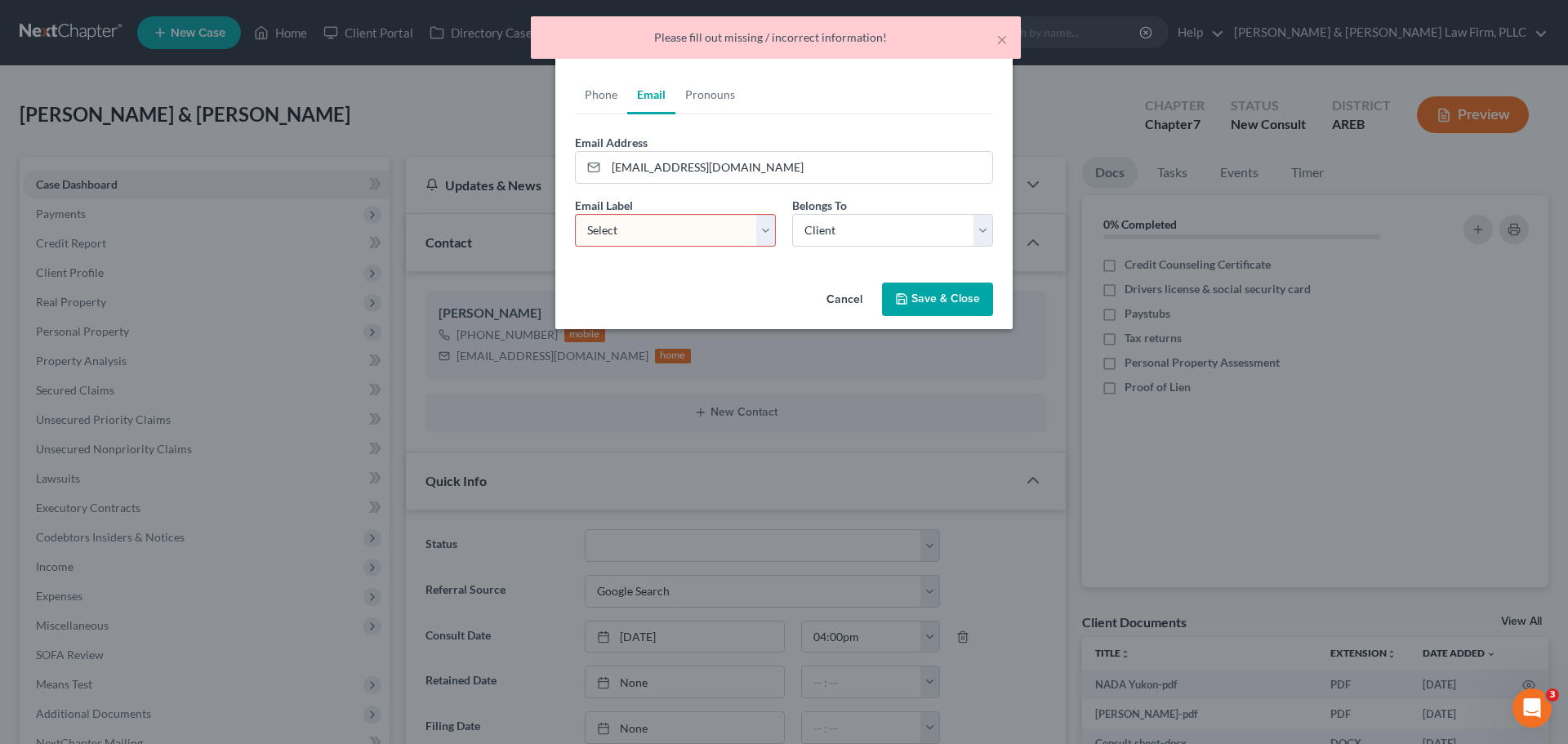
click at [660, 221] on select "Select Home Work Other" at bounding box center [675, 230] width 201 height 32
select select "0"
click at [575, 214] on select "Select Home Work Other" at bounding box center [675, 230] width 201 height 32
click at [946, 297] on button "Save & Close" at bounding box center [938, 299] width 112 height 34
